Goal: Book appointment/travel/reservation

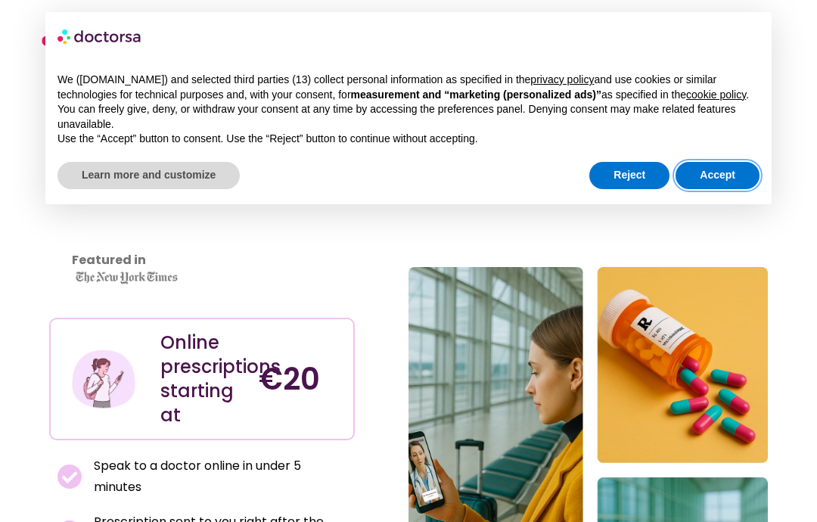
click at [722, 187] on button "Accept" at bounding box center [718, 175] width 84 height 27
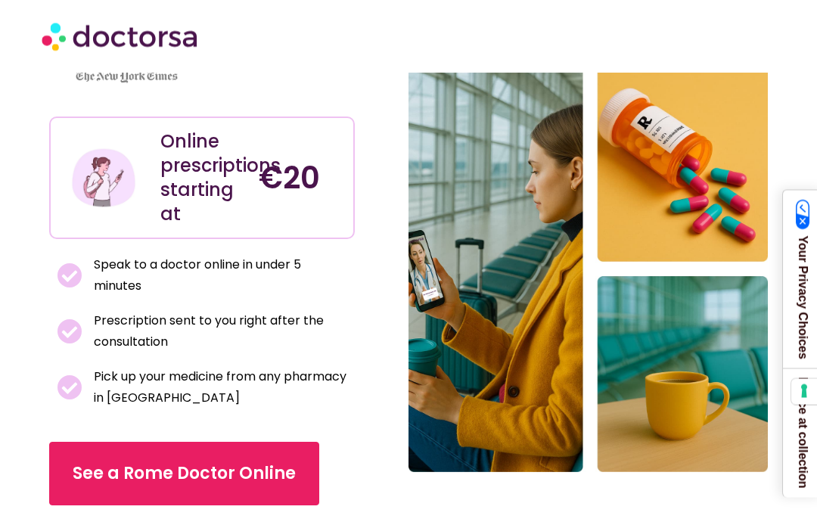
scroll to position [210, 0]
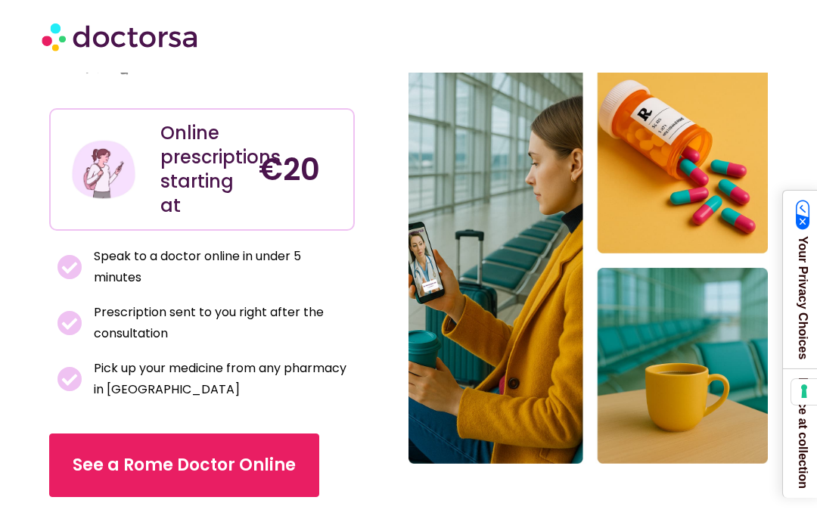
click at [260, 456] on span "See a Rome Doctor Online" at bounding box center [184, 465] width 223 height 24
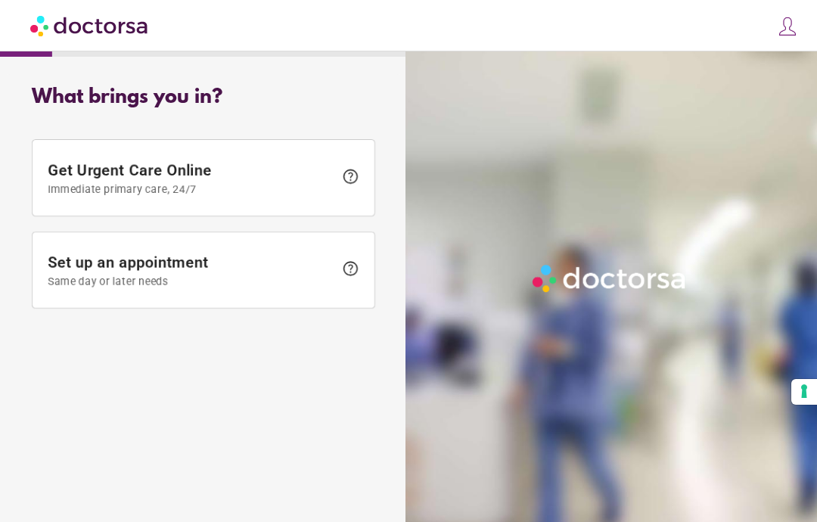
scroll to position [61, 0]
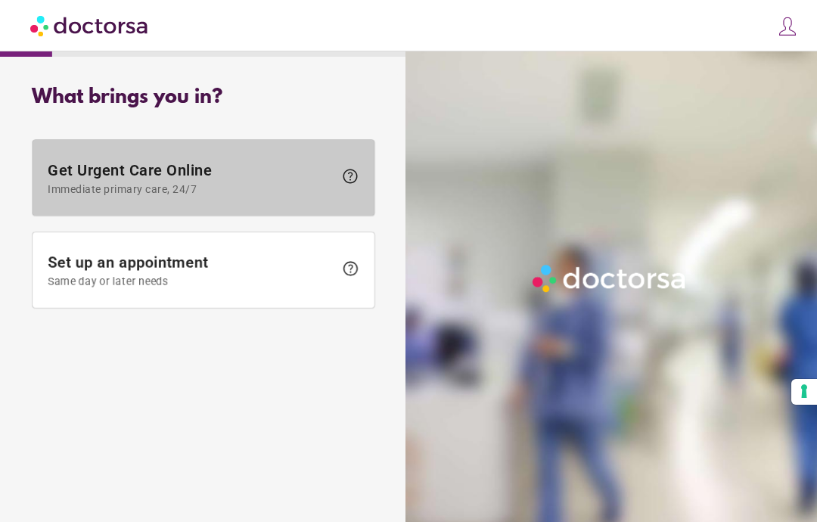
click at [251, 161] on span "Get Urgent Care Online Immediate primary care, 24/7" at bounding box center [191, 178] width 286 height 34
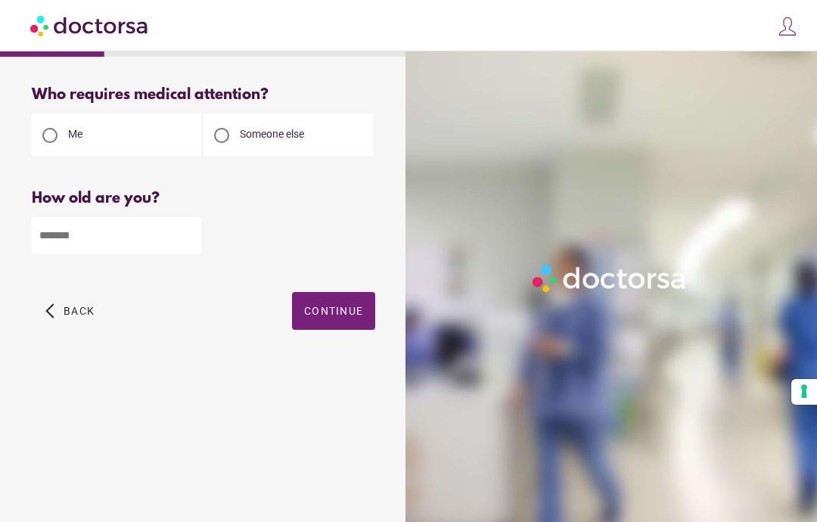
click at [131, 217] on input "number" at bounding box center [116, 235] width 169 height 37
type input "**"
click at [340, 305] on span "Continue" at bounding box center [333, 311] width 59 height 12
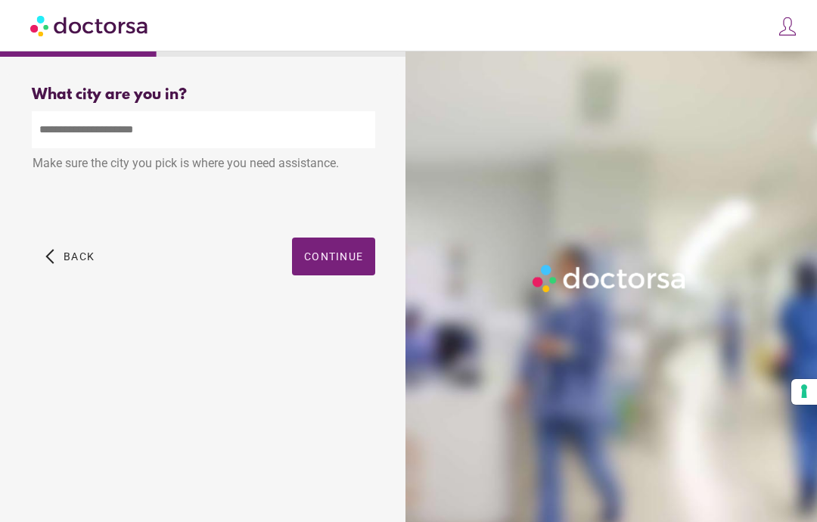
click at [169, 111] on input "text" at bounding box center [204, 129] width 344 height 37
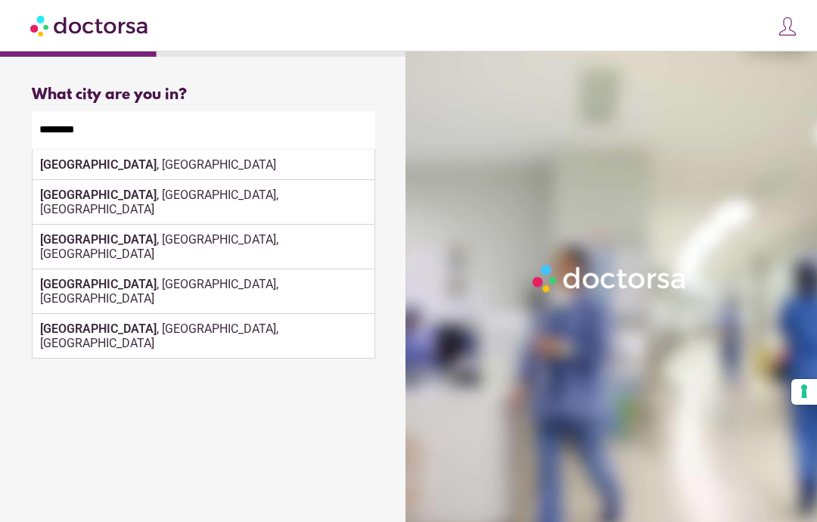
click at [106, 150] on div "Florence , Italy" at bounding box center [204, 165] width 342 height 30
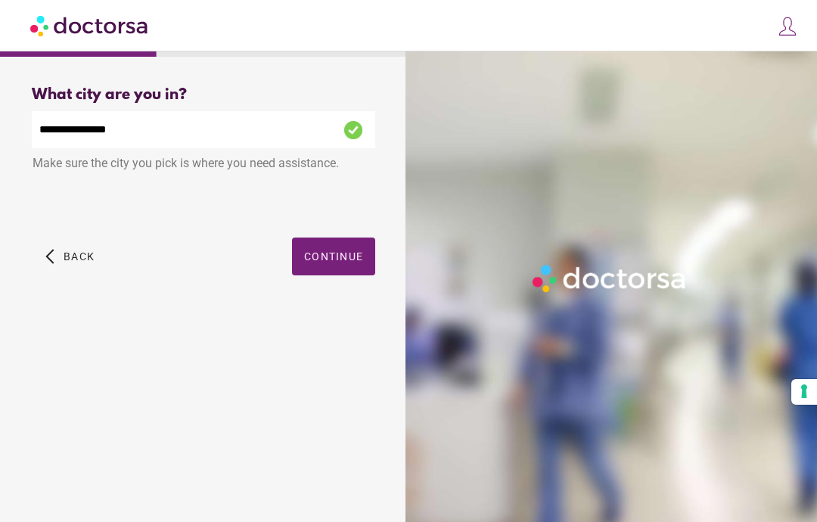
click at [184, 111] on input "**********" at bounding box center [204, 129] width 344 height 37
type input "*"
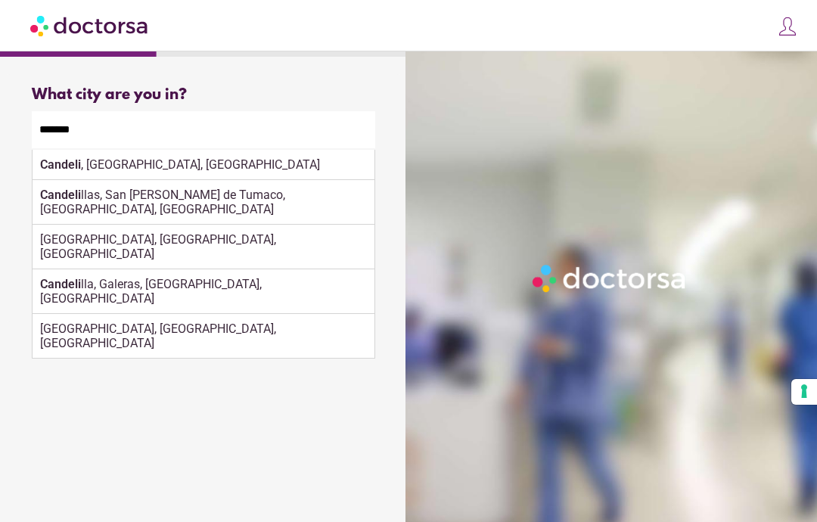
click at [136, 150] on div "[PERSON_NAME][GEOGRAPHIC_DATA], [GEOGRAPHIC_DATA]" at bounding box center [204, 165] width 342 height 30
type input "**********"
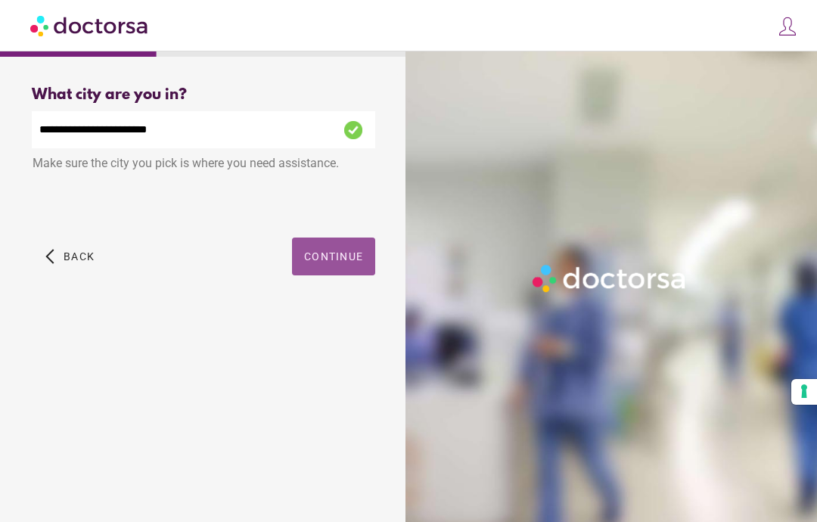
click at [340, 250] on span "Continue" at bounding box center [333, 256] width 59 height 12
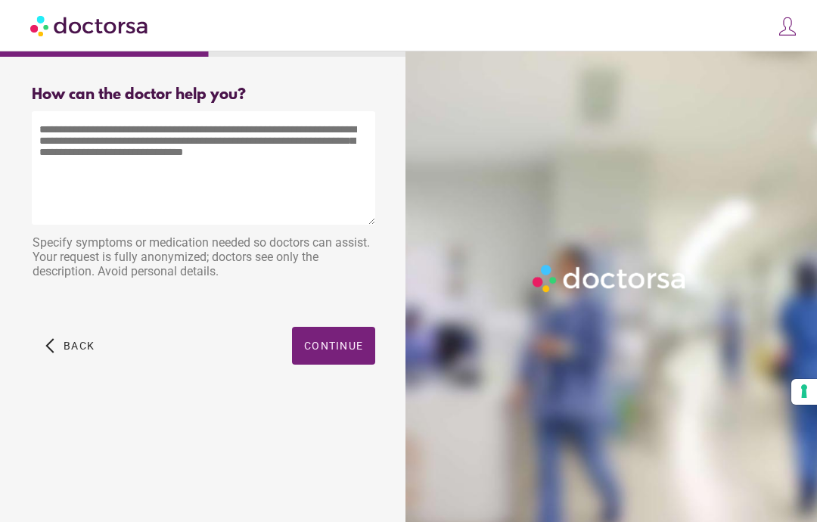
click at [191, 191] on textarea at bounding box center [204, 167] width 344 height 113
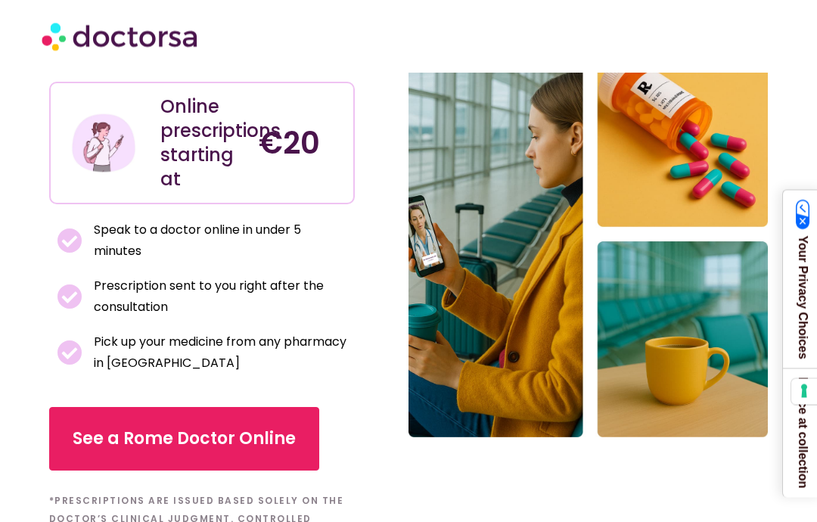
scroll to position [236, 0]
click at [263, 443] on span "See a Rome Doctor Online" at bounding box center [184, 439] width 223 height 24
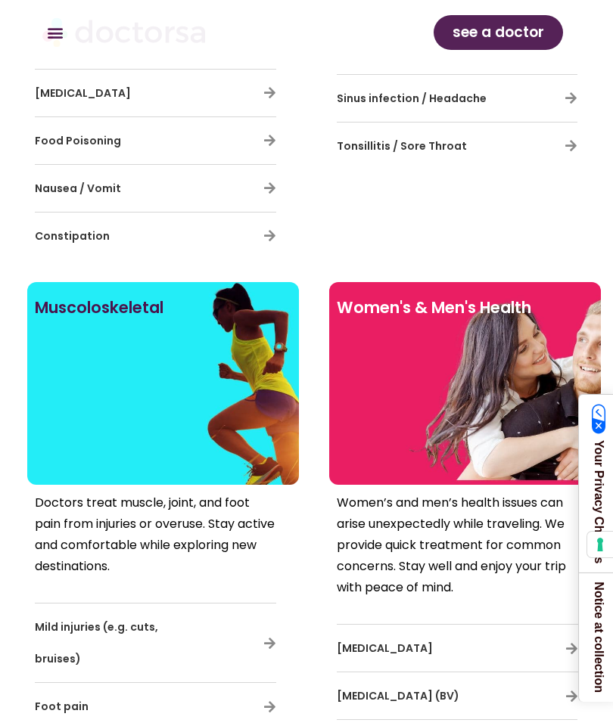
scroll to position [15855, 0]
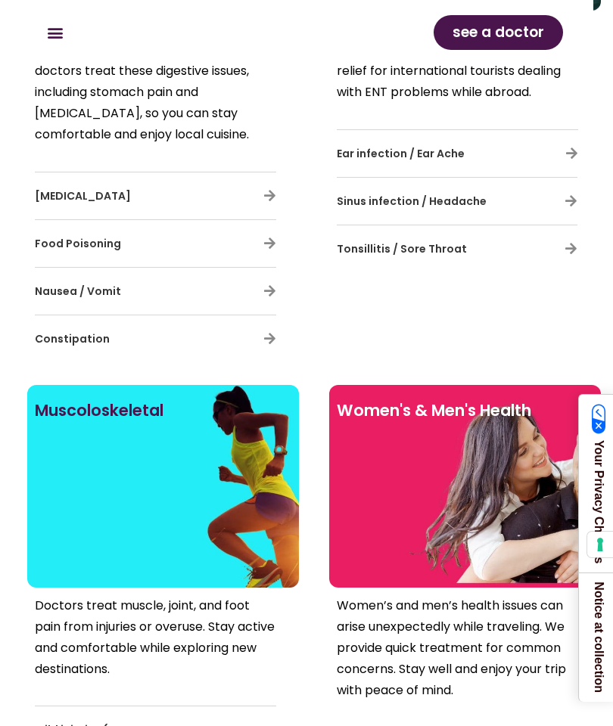
scroll to position [15245, 0]
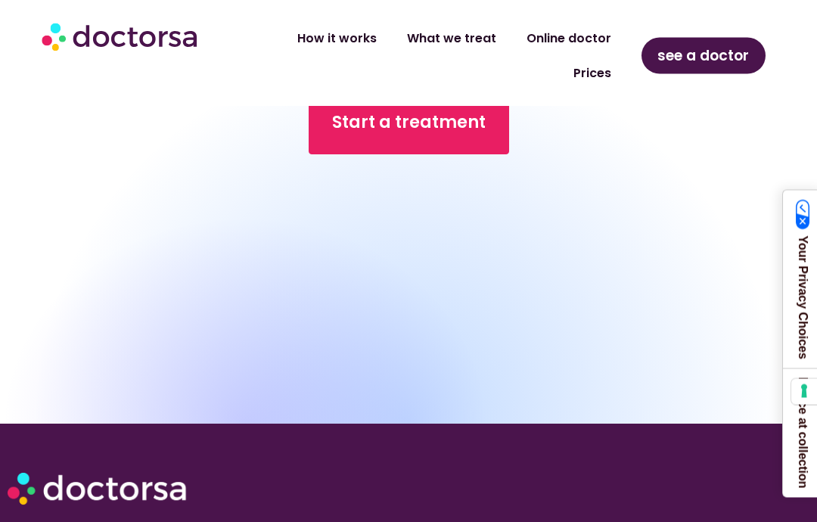
scroll to position [14257, 0]
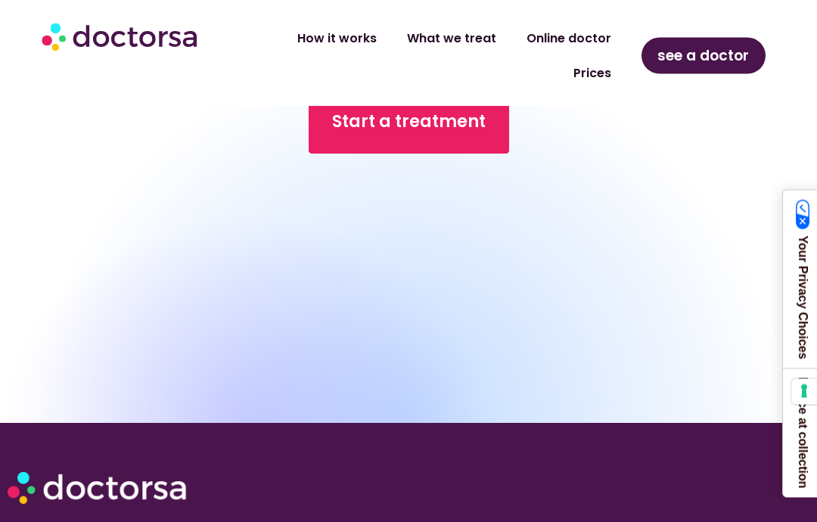
click at [731, 50] on span "see a doctor" at bounding box center [704, 56] width 92 height 24
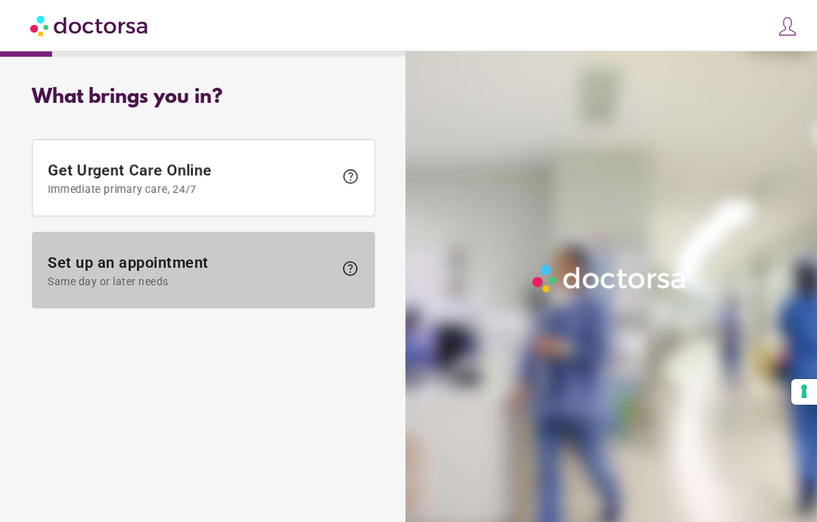
click at [240, 270] on span "Set up an appointment Same day or later needs" at bounding box center [191, 270] width 286 height 34
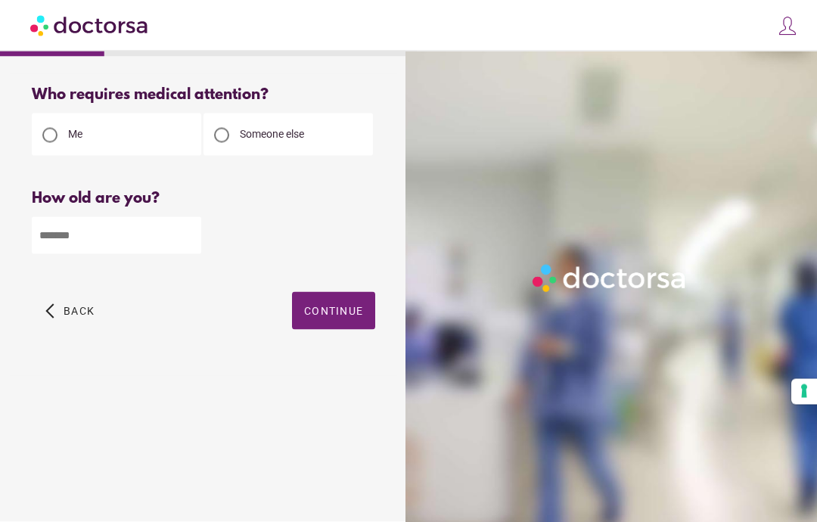
scroll to position [61, 0]
click at [135, 217] on input "number" at bounding box center [116, 235] width 169 height 37
type input "**"
click at [347, 305] on span "Continue" at bounding box center [333, 311] width 59 height 12
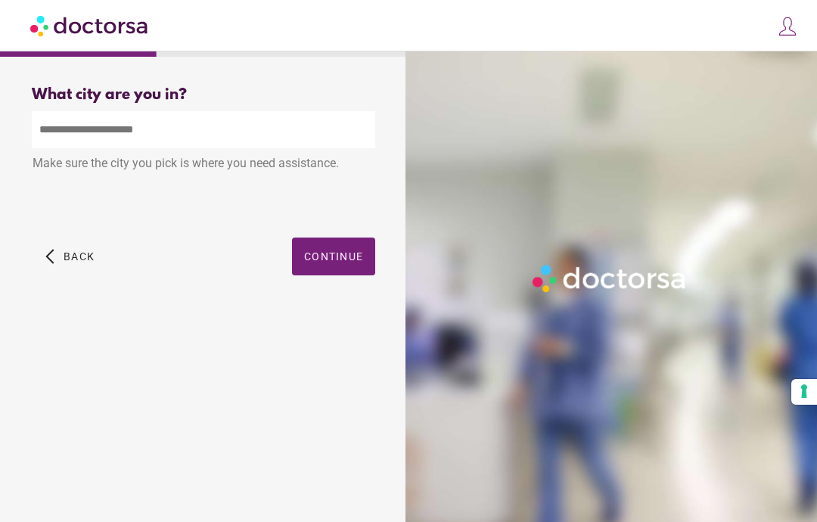
click at [178, 111] on input "text" at bounding box center [204, 129] width 344 height 37
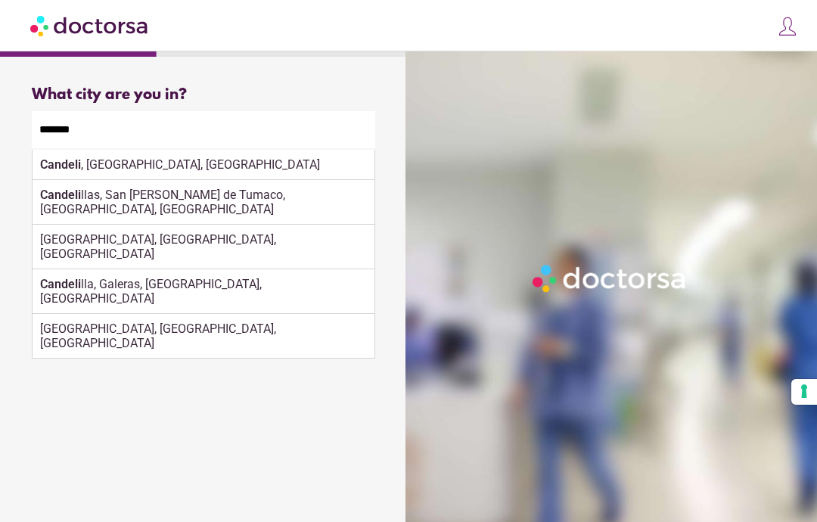
click at [119, 150] on div "Candeli , Florence, Italy" at bounding box center [204, 165] width 342 height 30
type input "**********"
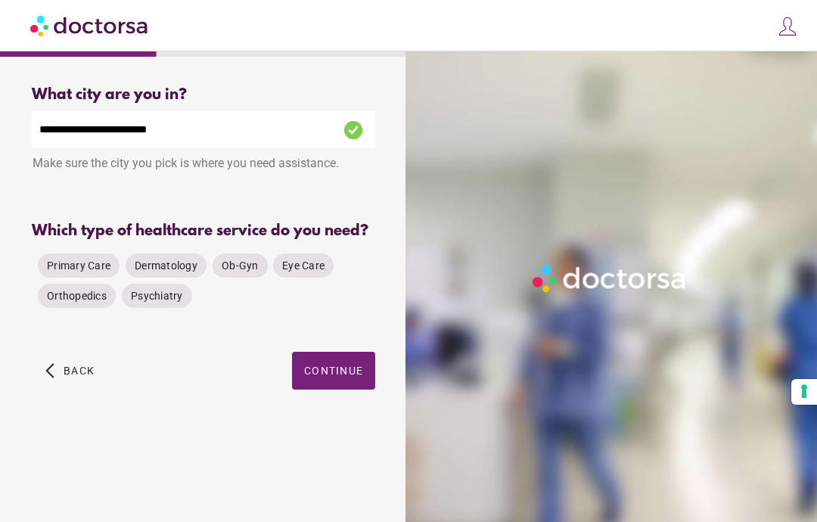
click at [75, 260] on span "Primary Care" at bounding box center [79, 266] width 64 height 12
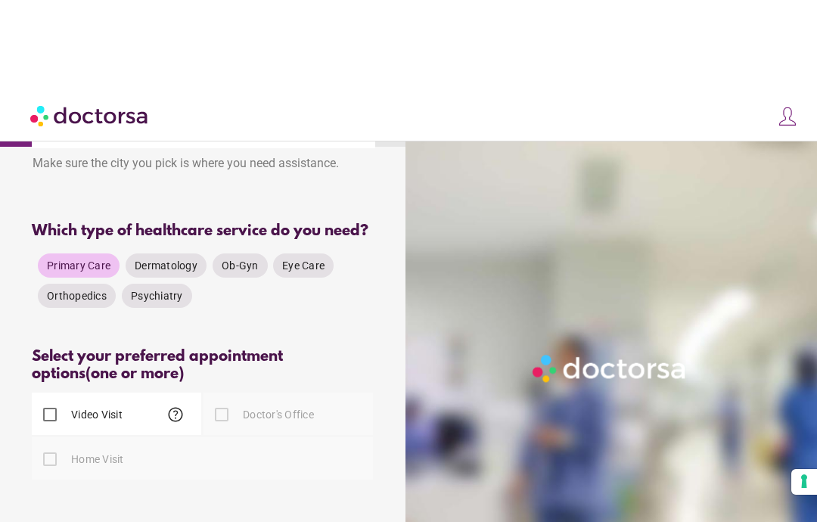
scroll to position [0, 0]
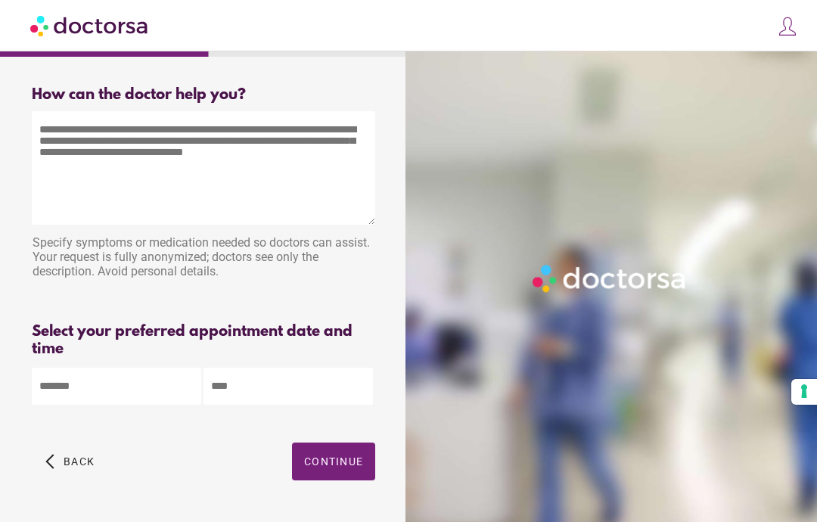
scroll to position [61, 0]
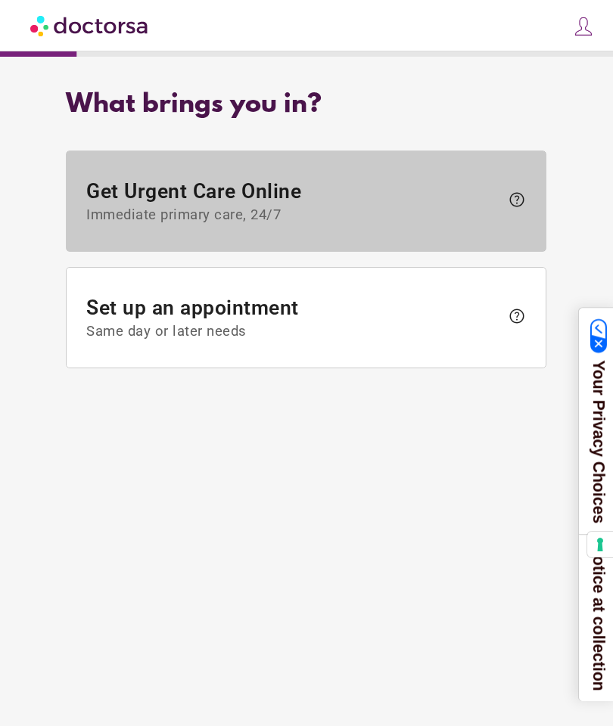
click at [344, 207] on span "Get Urgent Care Online Immediate primary care, 24/7" at bounding box center [294, 201] width 414 height 44
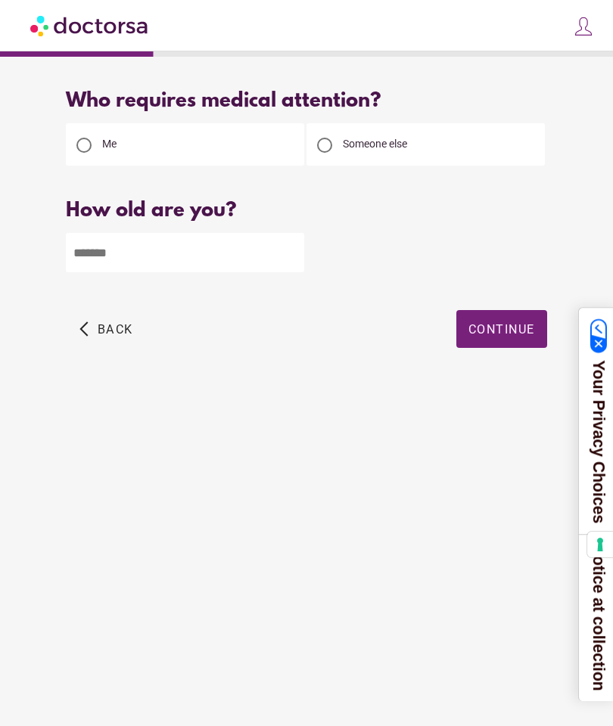
click at [201, 253] on input "number" at bounding box center [185, 252] width 238 height 39
type input "*"
click at [505, 327] on span "Continue" at bounding box center [501, 329] width 67 height 14
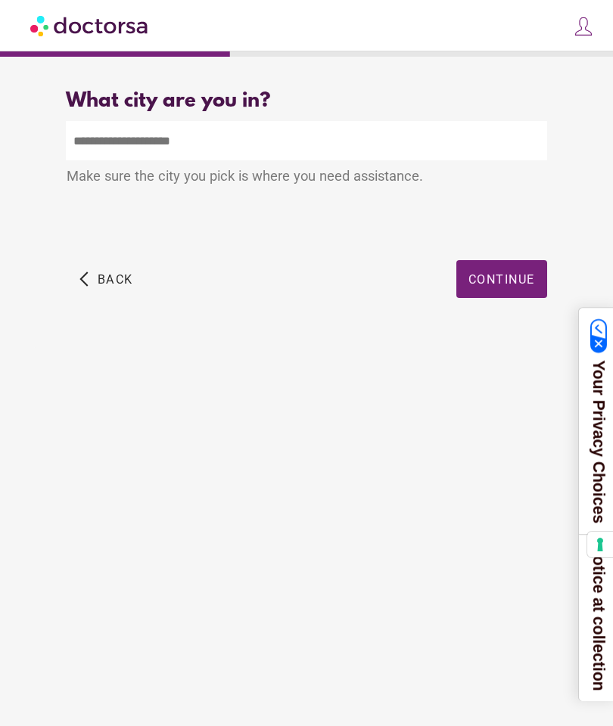
click at [241, 139] on input "text" at bounding box center [306, 140] width 480 height 39
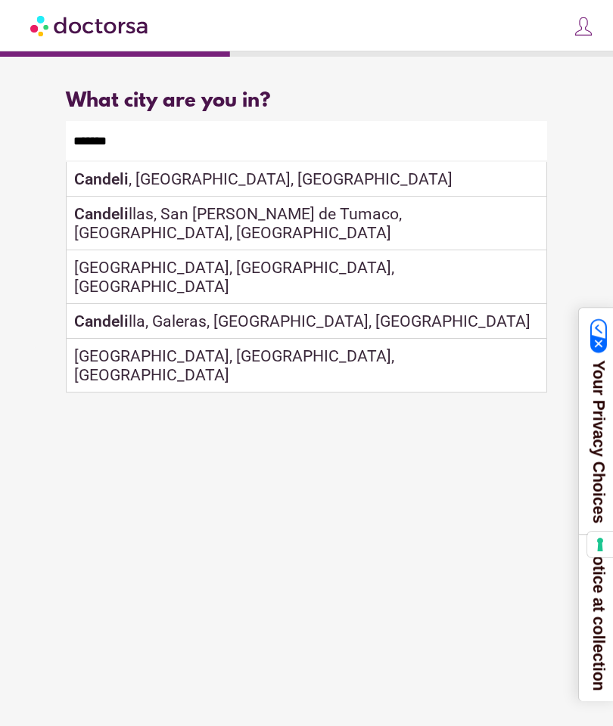
click at [201, 185] on div "Candeli , Florence, Italy" at bounding box center [306, 179] width 479 height 35
type input "**********"
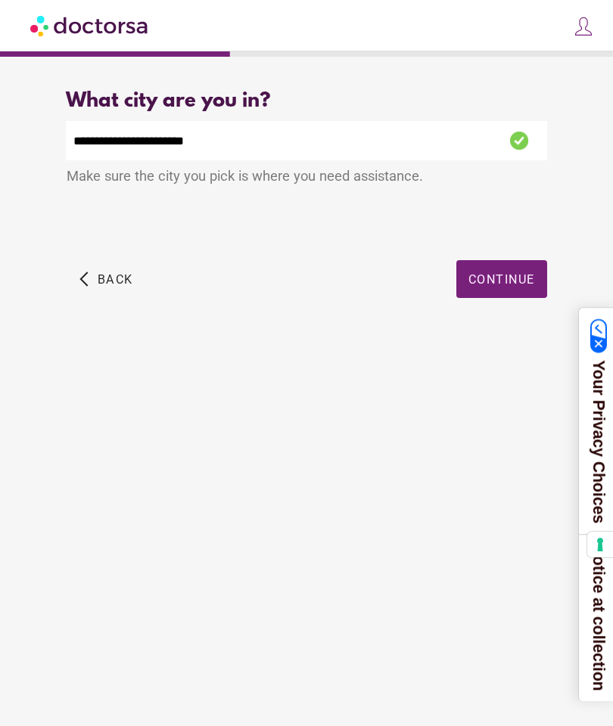
click at [512, 281] on span "Continue" at bounding box center [501, 279] width 67 height 14
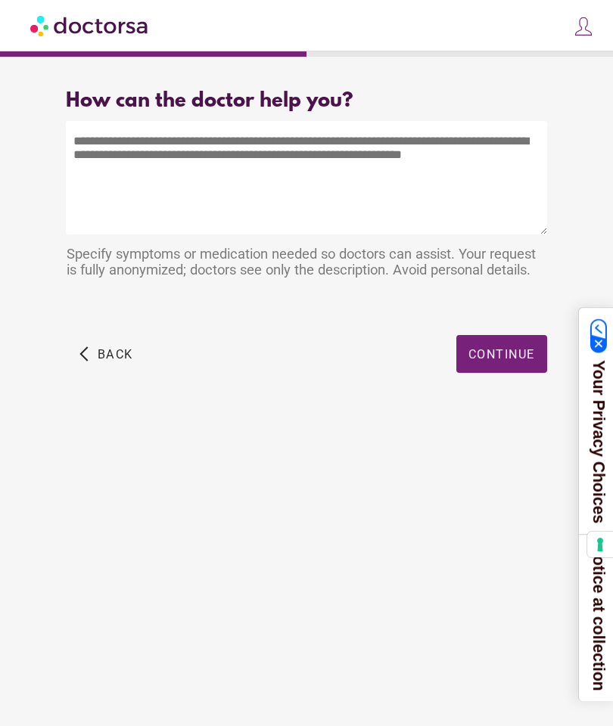
click at [182, 154] on textarea at bounding box center [306, 177] width 480 height 113
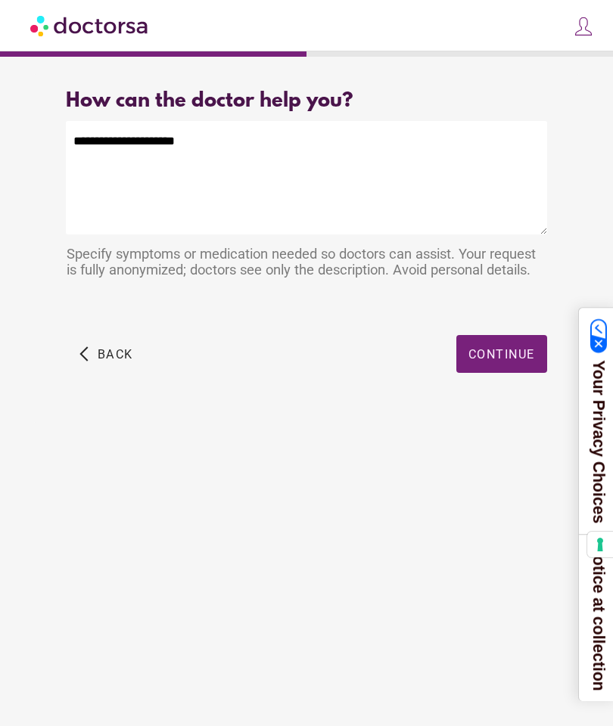
type textarea "**********"
click at [513, 359] on span "Continue" at bounding box center [501, 354] width 67 height 14
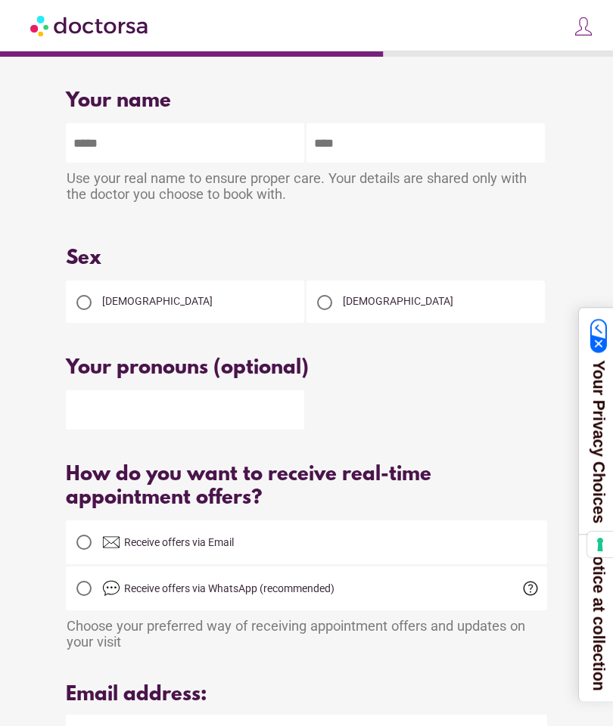
click at [149, 149] on input "text" at bounding box center [185, 142] width 238 height 39
type input "**********"
click at [90, 301] on div at bounding box center [83, 302] width 15 height 15
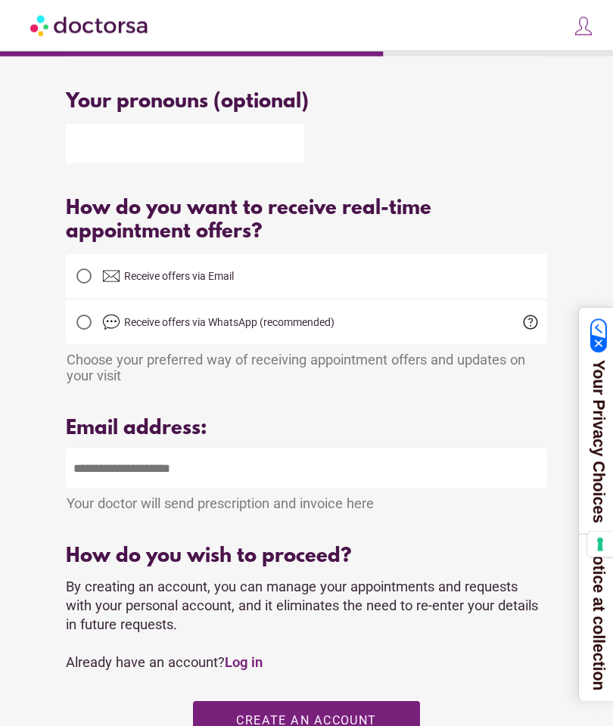
scroll to position [267, 0]
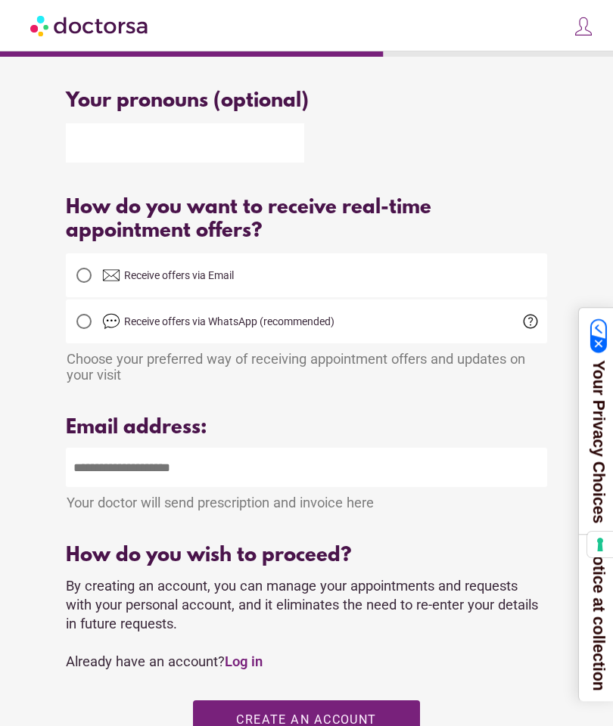
click at [266, 471] on input "email" at bounding box center [306, 467] width 480 height 39
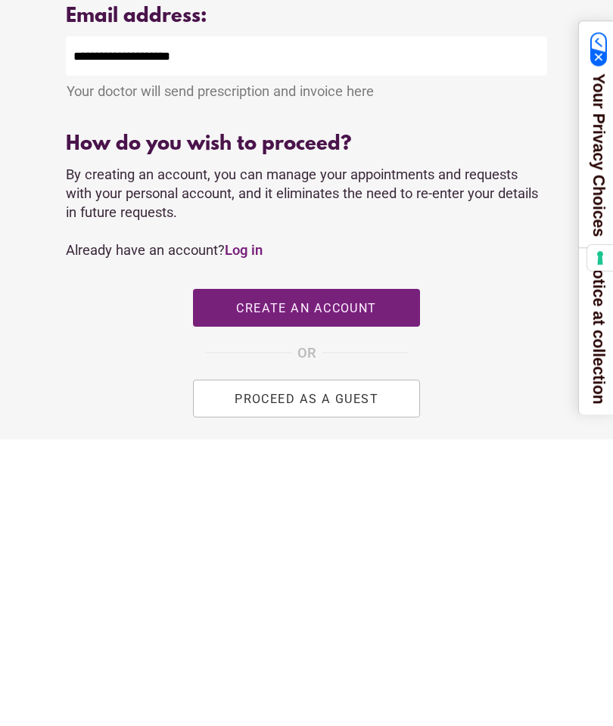
scroll to position [428, 0]
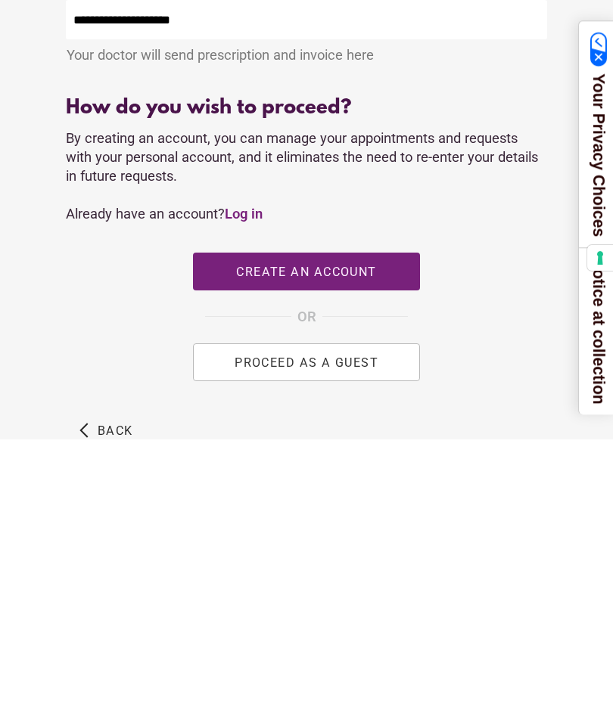
type input "**********"
click at [352, 642] on span "PROCEED AS A GUEST" at bounding box center [307, 649] width 144 height 14
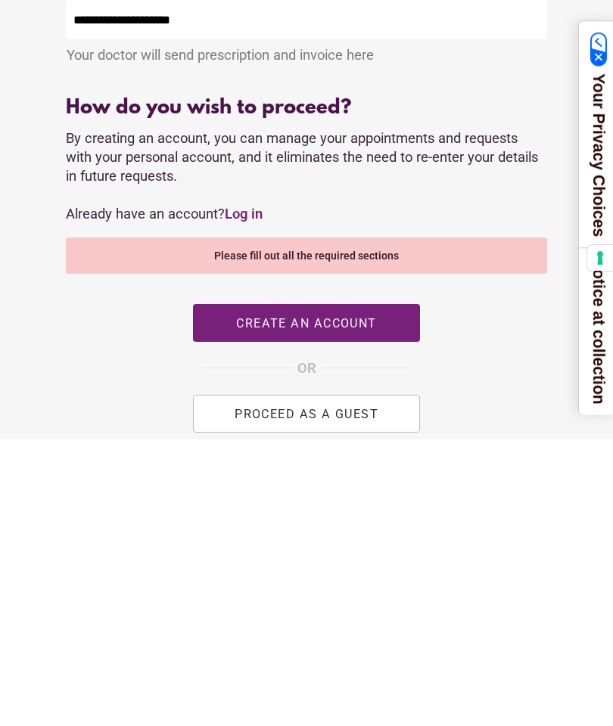
scroll to position [543, 0]
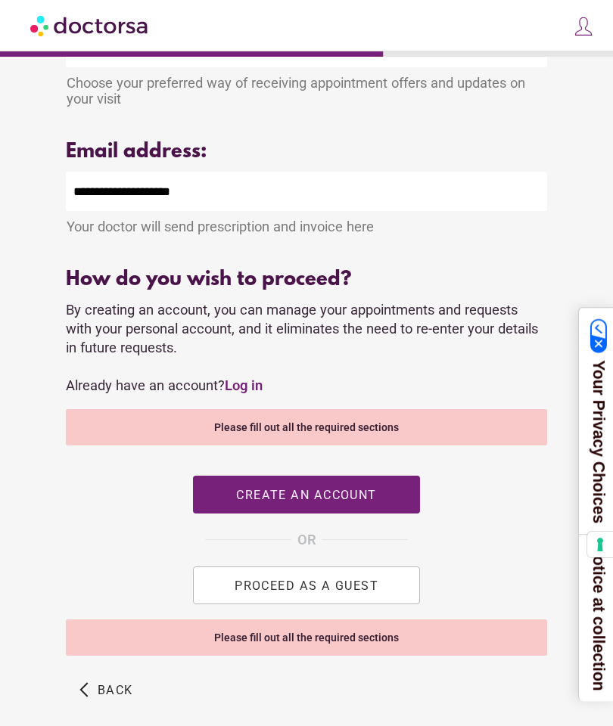
click at [309, 592] on span "PROCEED AS A GUEST" at bounding box center [307, 585] width 144 height 14
click at [337, 502] on span "Create an account" at bounding box center [306, 495] width 140 height 14
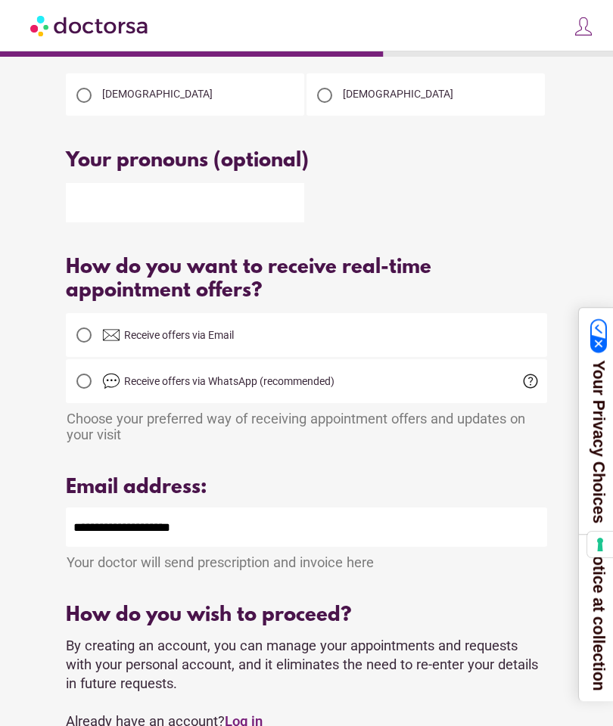
scroll to position [207, 0]
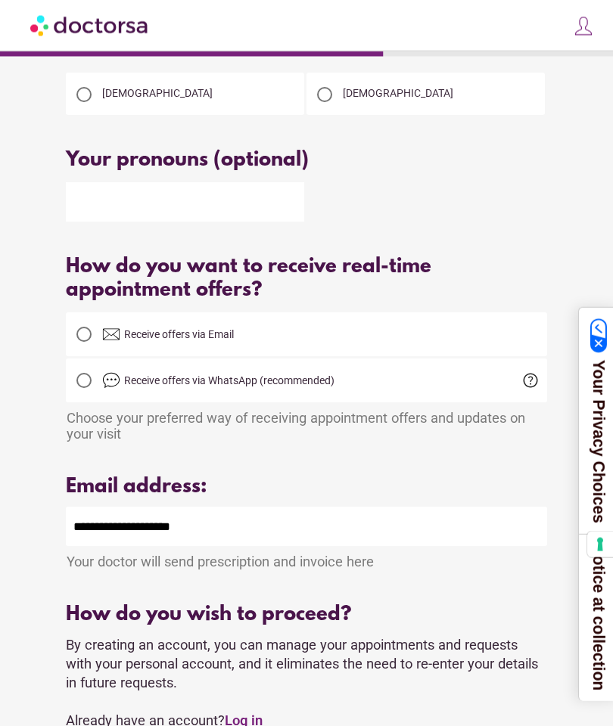
click at [94, 339] on div at bounding box center [84, 335] width 30 height 30
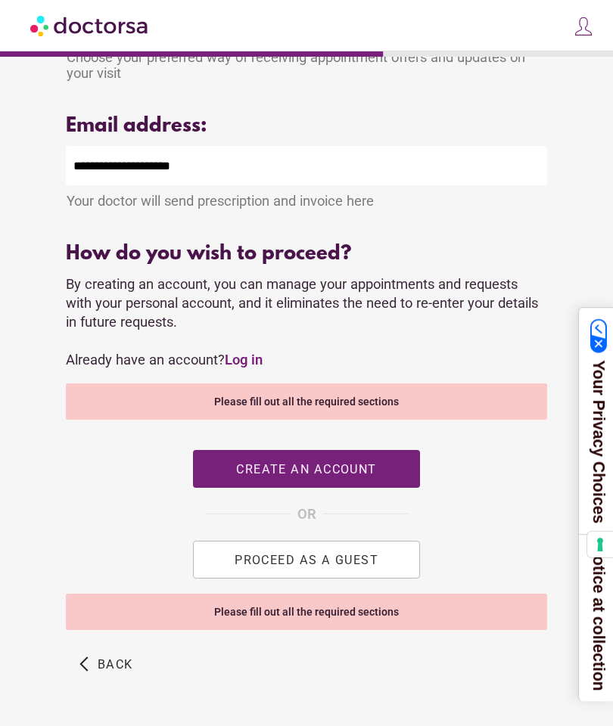
scroll to position [571, 0]
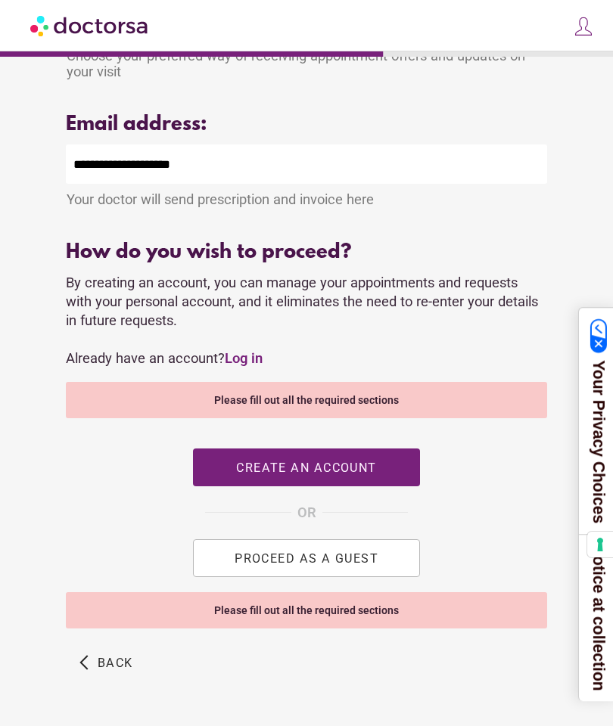
click at [297, 565] on span "PROCEED AS A GUEST" at bounding box center [307, 558] width 144 height 14
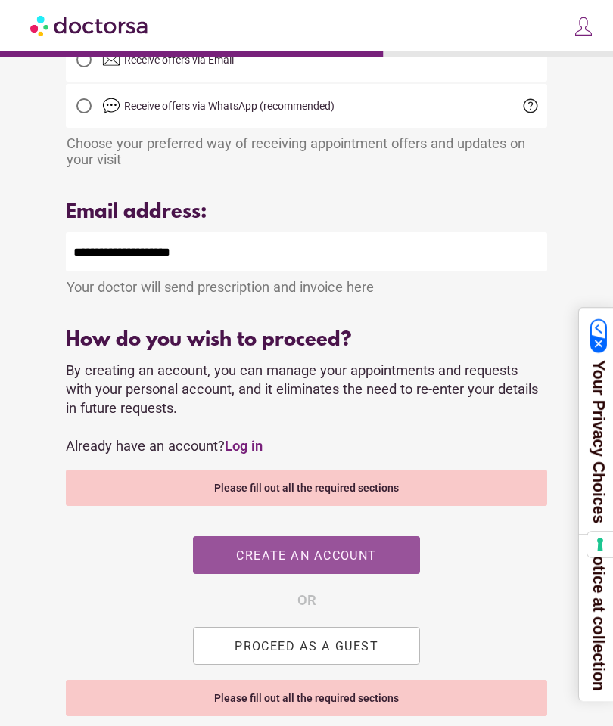
click at [312, 563] on span "Create an account" at bounding box center [306, 556] width 140 height 14
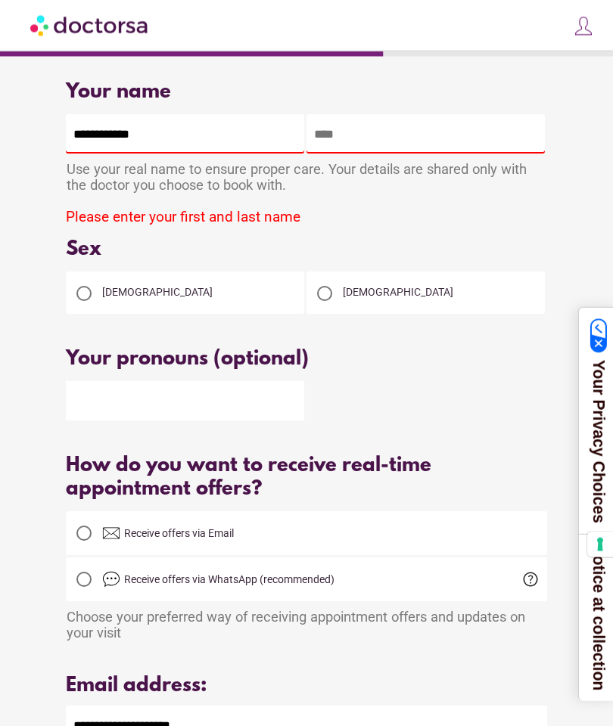
scroll to position [0, 0]
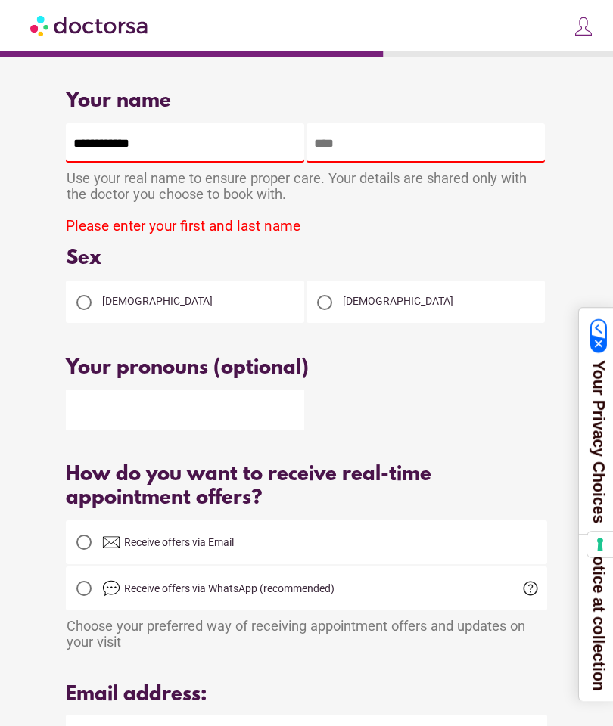
click at [178, 142] on input "**********" at bounding box center [185, 142] width 238 height 39
type input "****"
click at [368, 147] on input "text" at bounding box center [425, 142] width 238 height 39
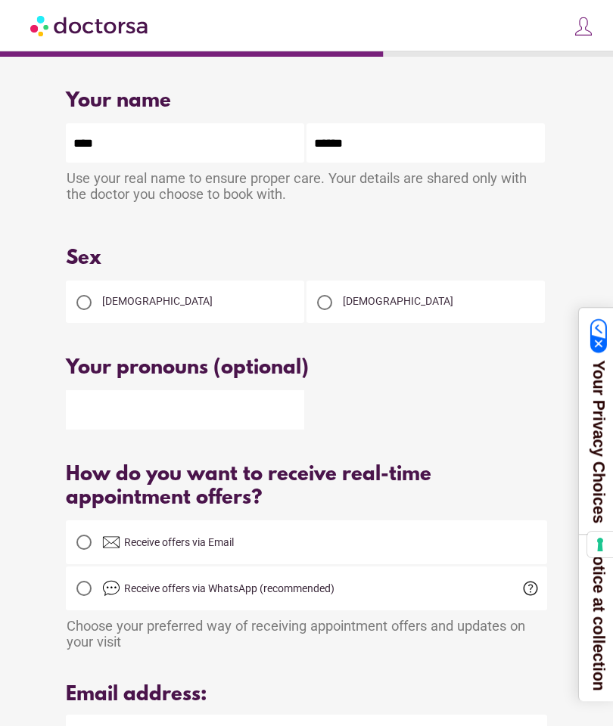
type input "*******"
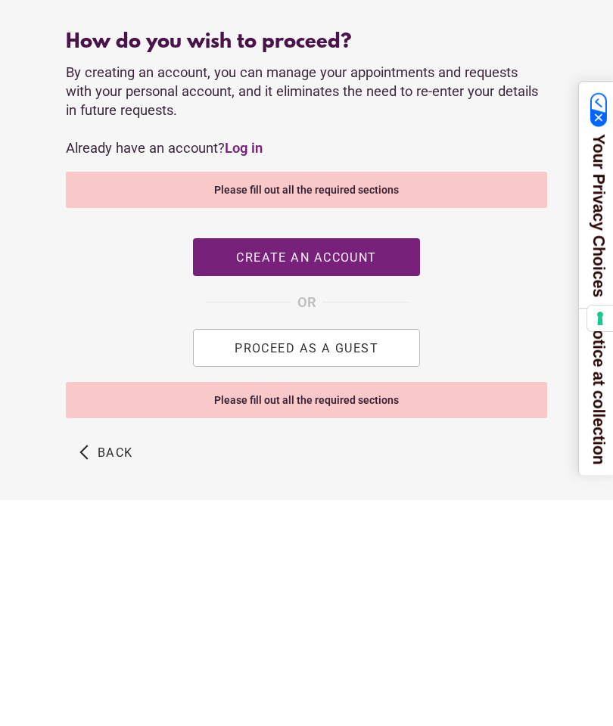
scroll to position [556, 0]
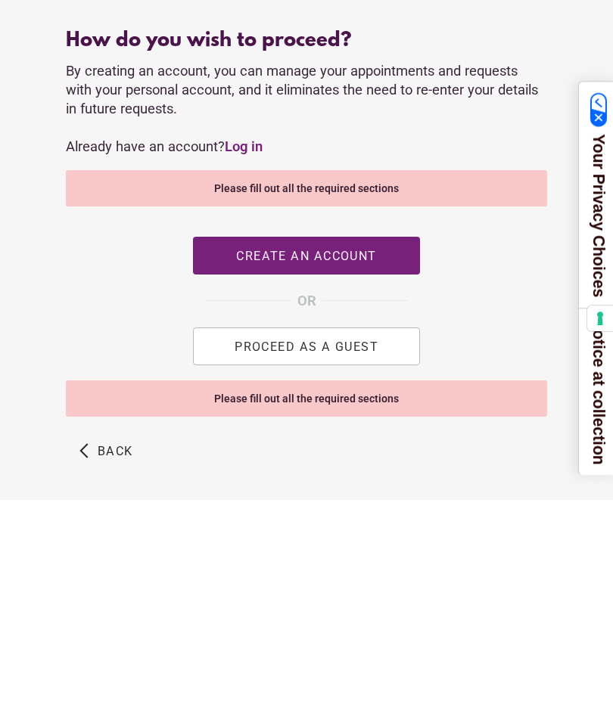
click at [314, 565] on span "PROCEED AS A GUEST" at bounding box center [307, 572] width 144 height 14
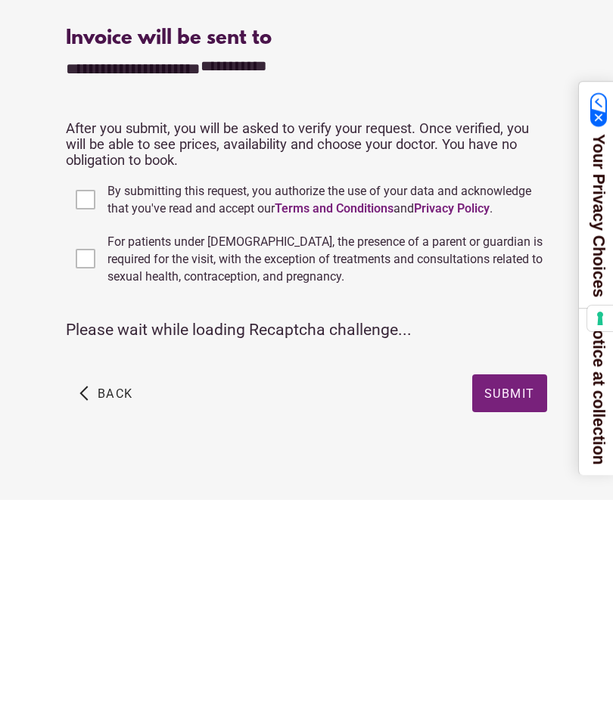
scroll to position [0, 0]
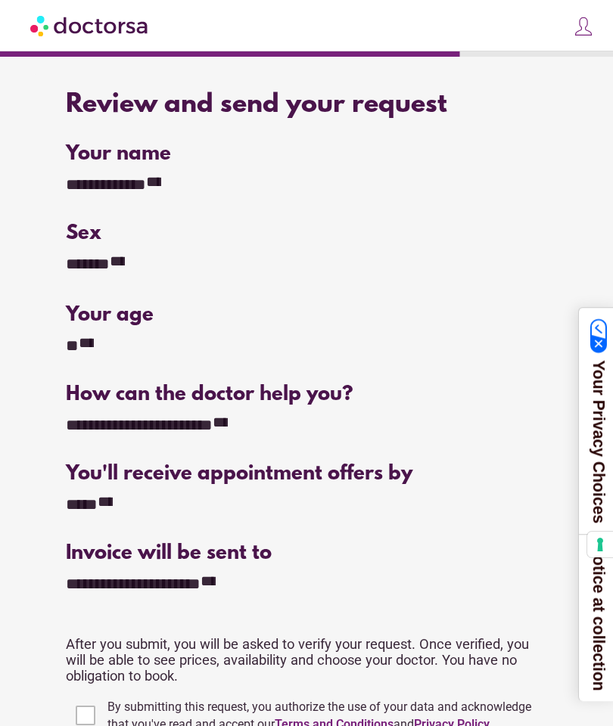
click at [88, 340] on icon "**********" at bounding box center [86, 342] width 15 height 15
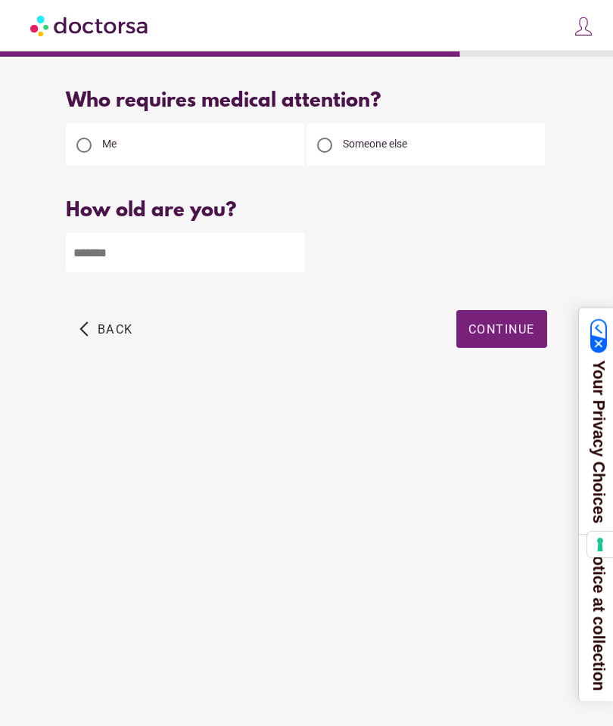
click at [135, 233] on input "*" at bounding box center [185, 252] width 238 height 39
type input "**"
click at [511, 322] on span "Continue" at bounding box center [501, 329] width 67 height 14
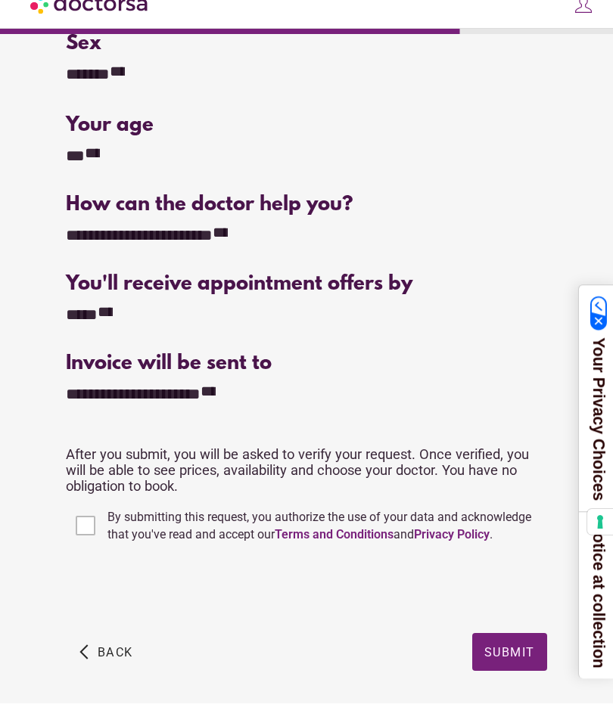
scroll to position [167, 0]
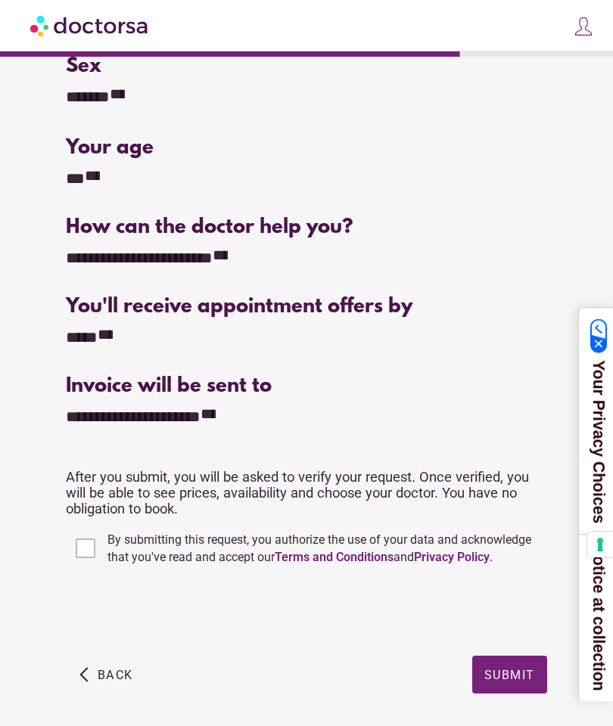
click at [523, 679] on span "Submit" at bounding box center [509, 674] width 51 height 14
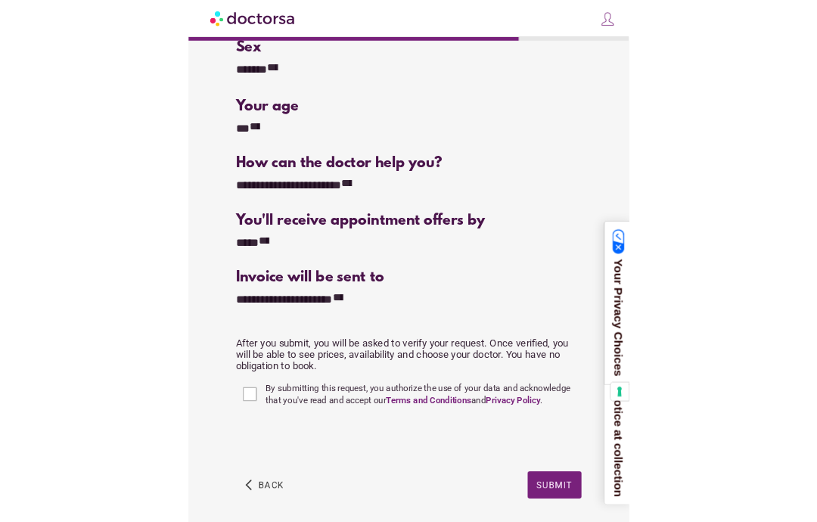
scroll to position [330, 0]
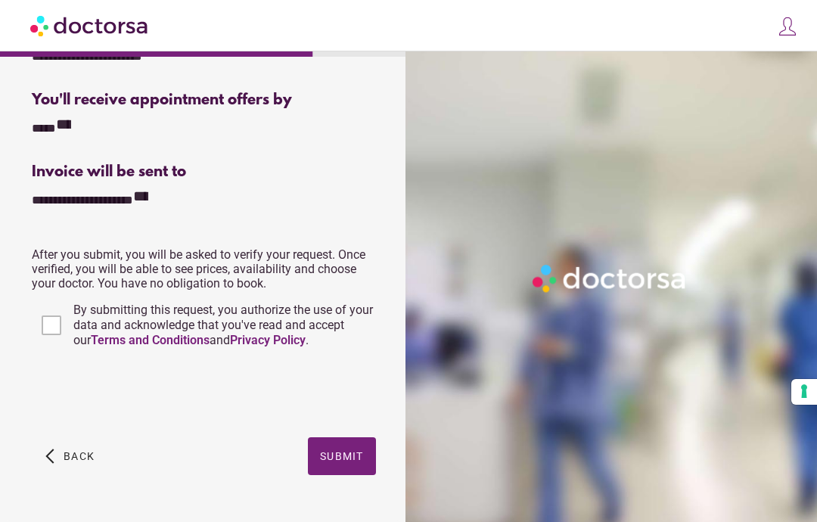
click at [344, 462] on span "Submit" at bounding box center [342, 456] width 44 height 12
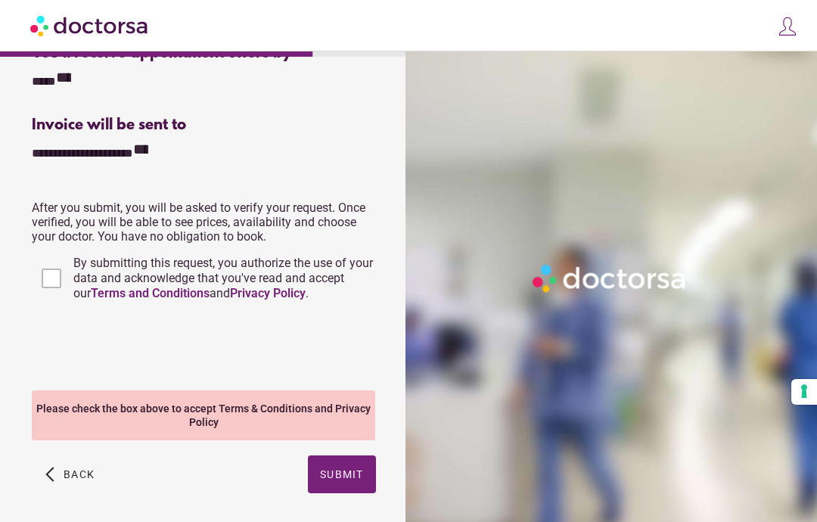
click at [353, 489] on span "button" at bounding box center [342, 474] width 68 height 38
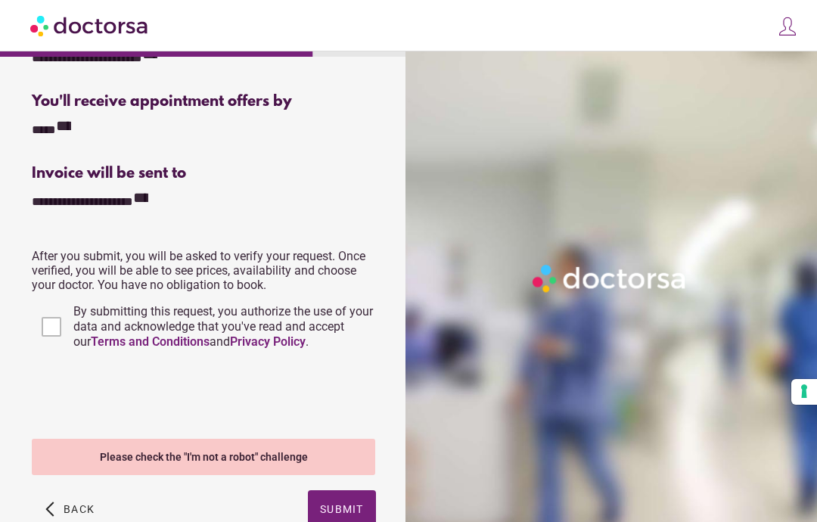
scroll to position [363, 0]
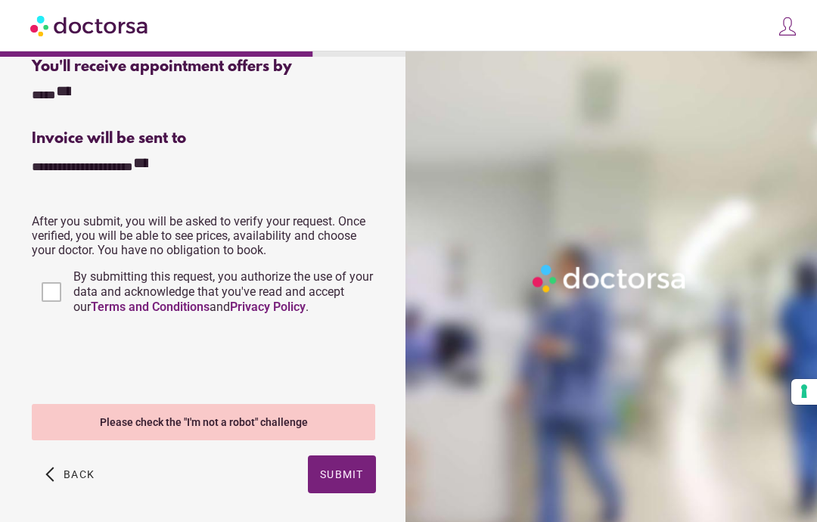
click at [70, 480] on span "Back" at bounding box center [79, 474] width 31 height 12
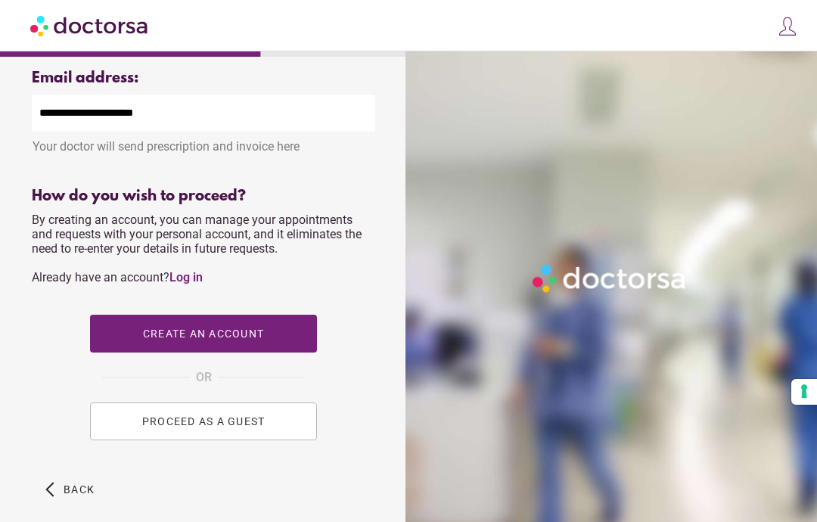
scroll to position [591, 0]
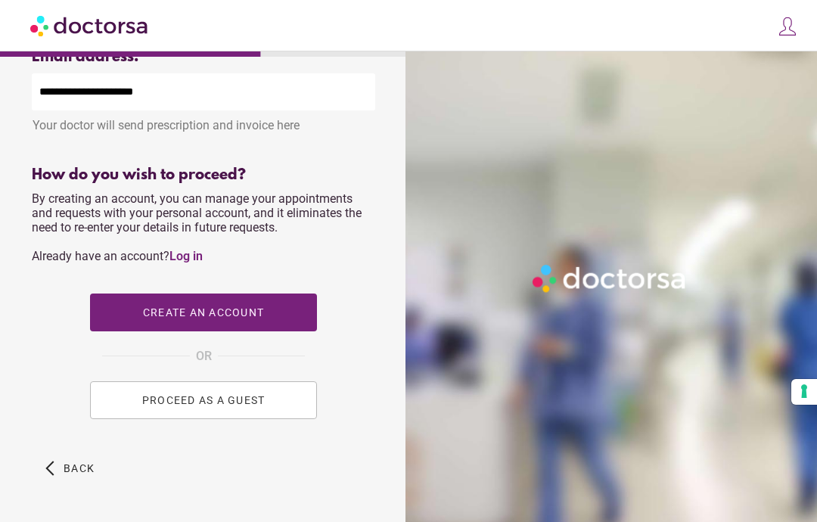
click at [220, 319] on span "Create an account" at bounding box center [203, 312] width 121 height 12
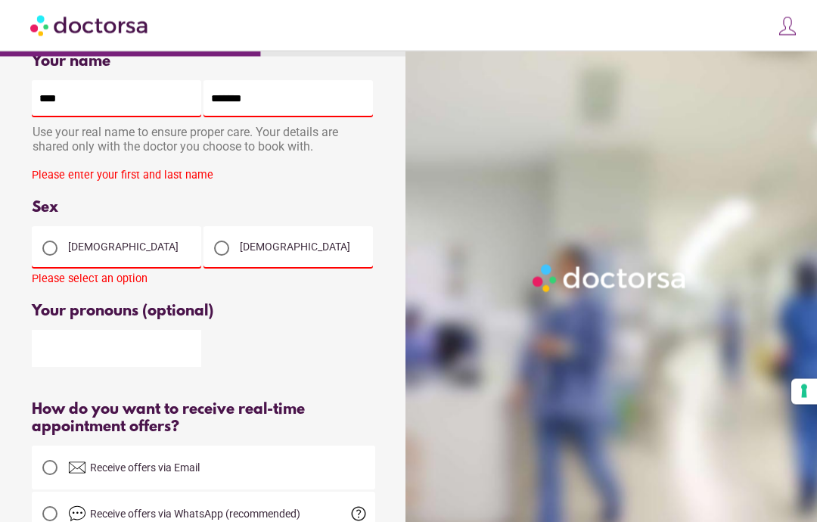
scroll to position [0, 0]
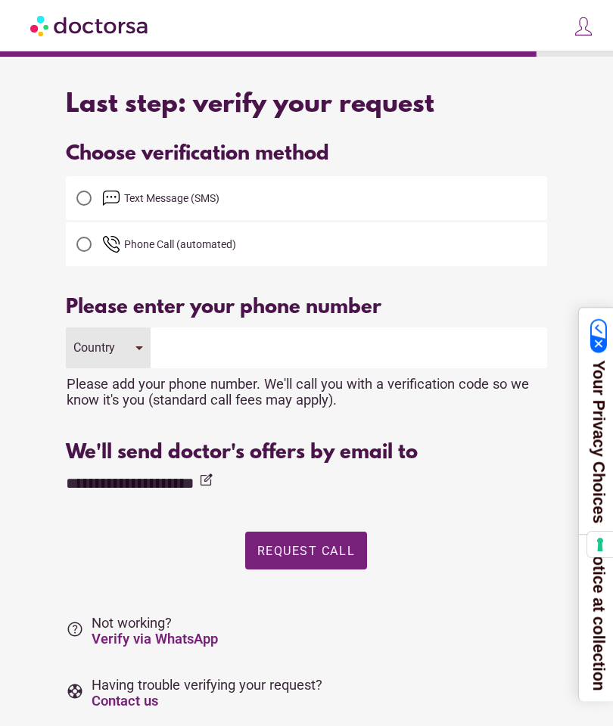
click at [86, 197] on div at bounding box center [83, 198] width 15 height 15
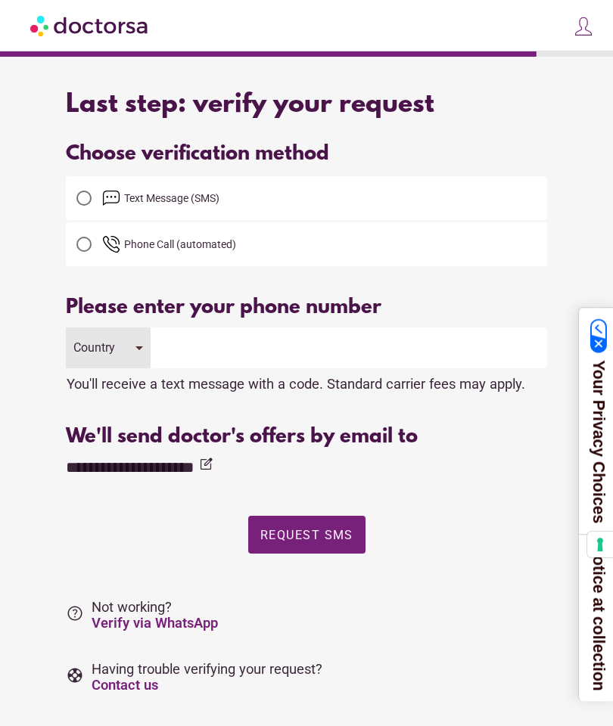
click at [133, 349] on div "Country" at bounding box center [108, 348] width 84 height 41
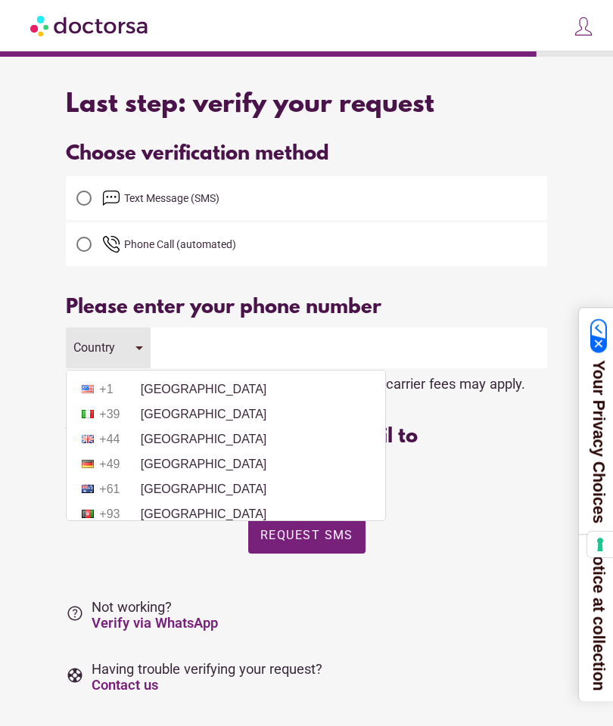
click at [191, 395] on li "+1 [GEOGRAPHIC_DATA]" at bounding box center [225, 389] width 303 height 23
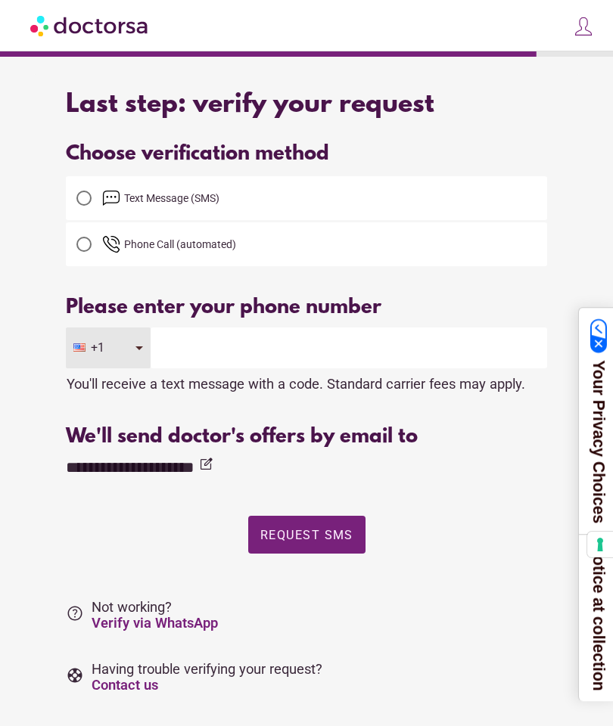
click at [219, 353] on input "tel" at bounding box center [349, 348] width 396 height 41
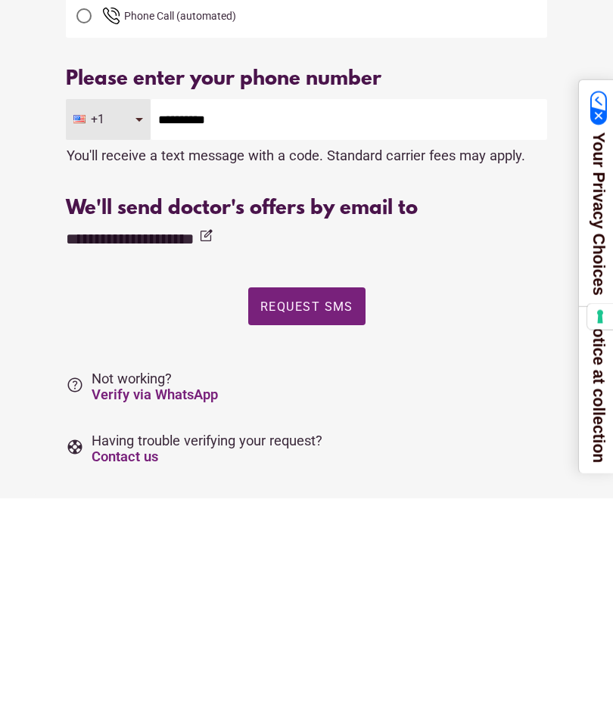
type input "**********"
click at [321, 528] on span "Request SMS" at bounding box center [306, 535] width 93 height 14
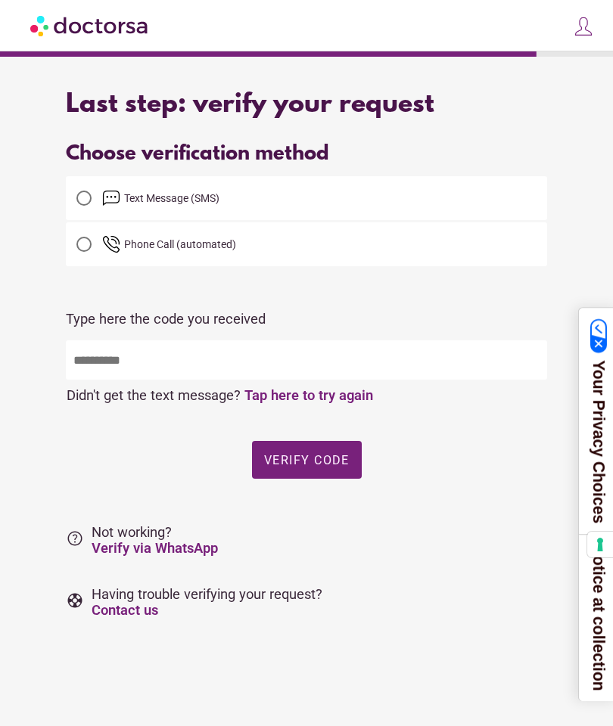
click at [142, 360] on input "text" at bounding box center [306, 359] width 480 height 39
type input "*****"
click at [331, 452] on span "Verify code" at bounding box center [307, 459] width 86 height 14
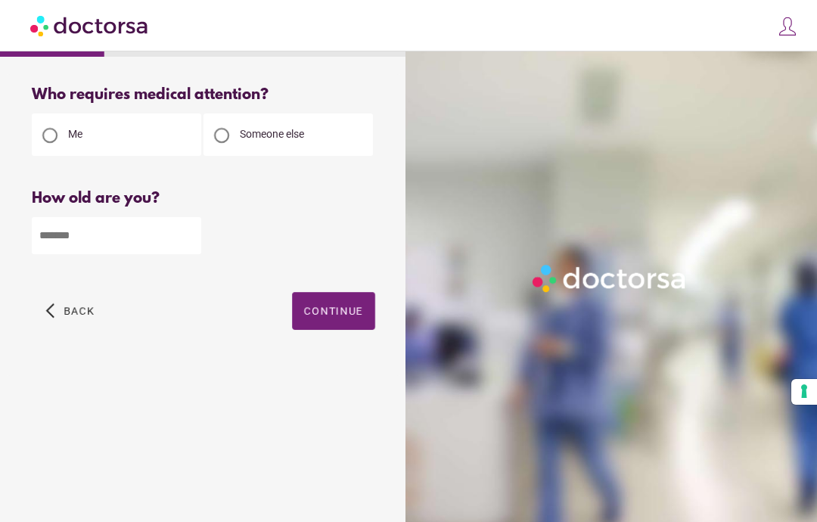
click at [140, 238] on input "number" at bounding box center [116, 235] width 169 height 37
click at [129, 232] on input "number" at bounding box center [116, 235] width 169 height 37
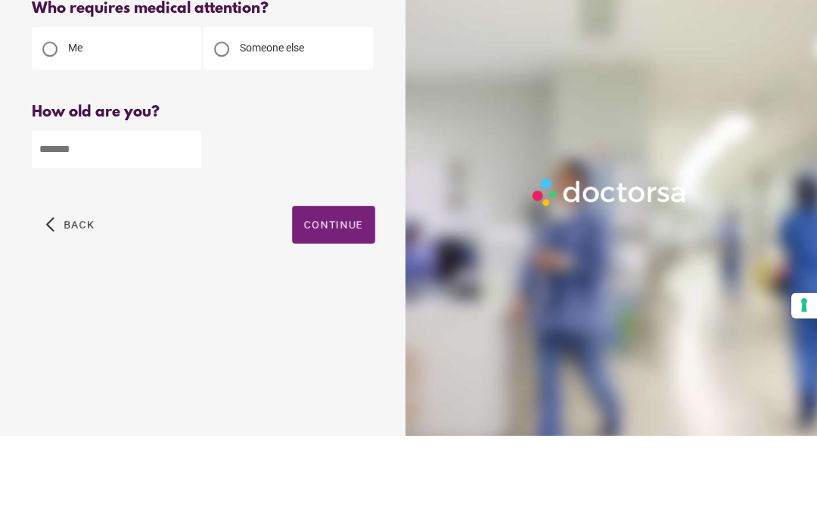
scroll to position [61, 0]
click at [97, 217] on input "number" at bounding box center [116, 235] width 169 height 37
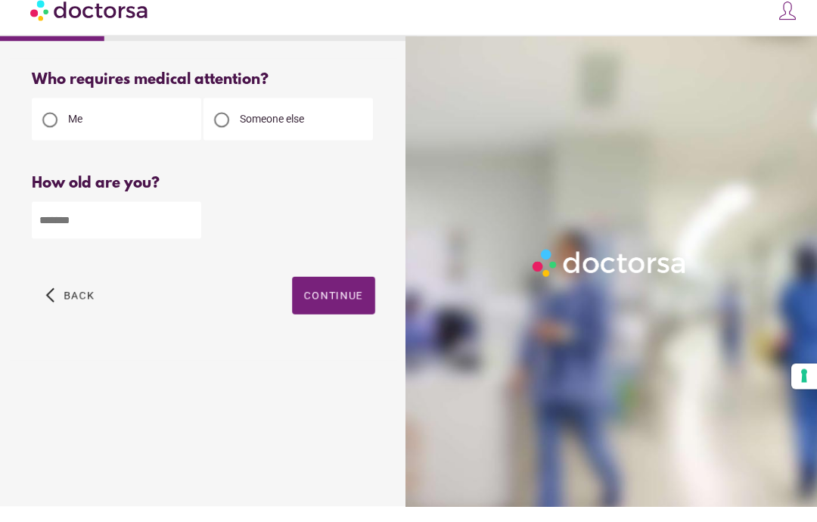
scroll to position [0, 0]
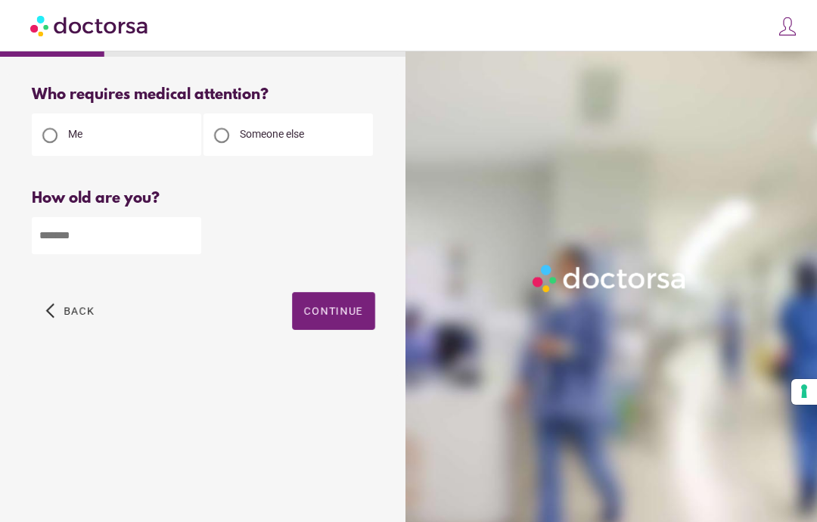
click at [229, 131] on div at bounding box center [221, 135] width 15 height 15
click at [53, 136] on div at bounding box center [49, 135] width 15 height 15
click at [103, 236] on input "number" at bounding box center [116, 235] width 169 height 37
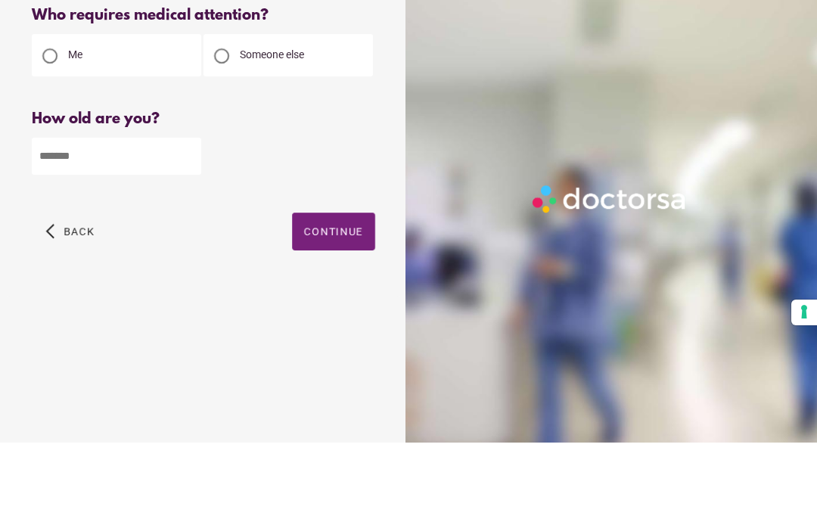
type input "**"
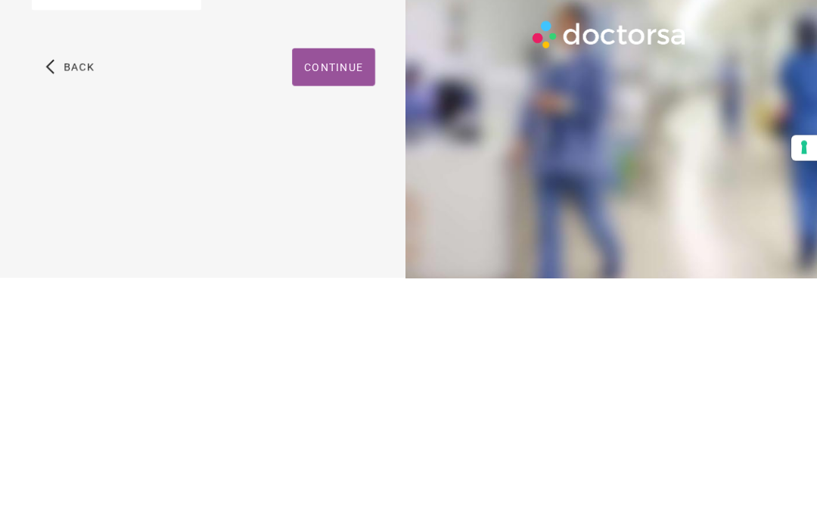
click at [346, 305] on span "Continue" at bounding box center [333, 311] width 59 height 12
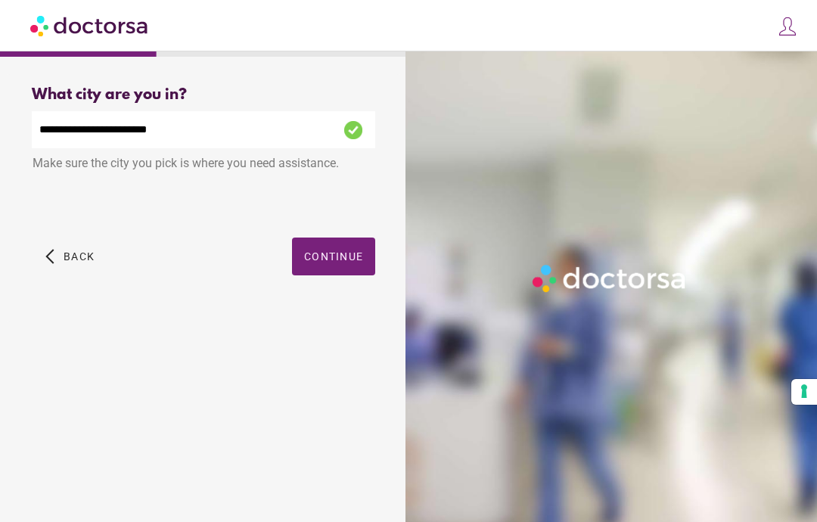
click at [342, 250] on span "Continue" at bounding box center [333, 256] width 59 height 12
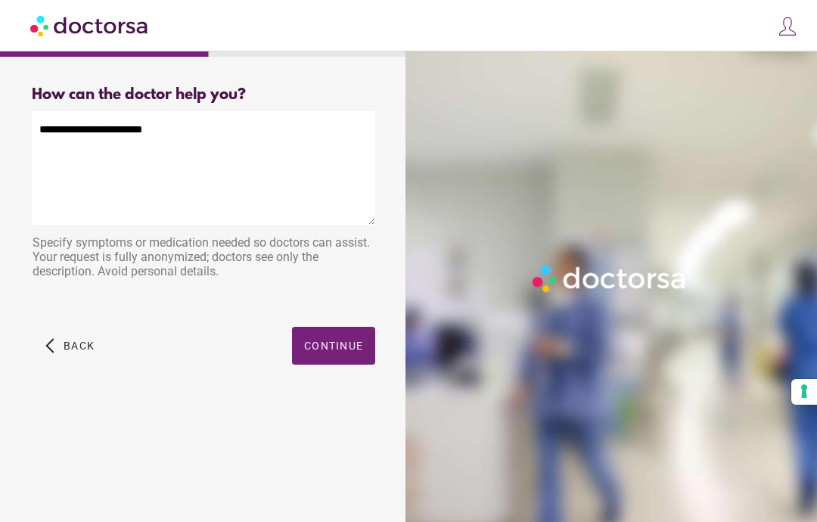
scroll to position [0, 0]
click at [109, 134] on textarea "**********" at bounding box center [204, 167] width 344 height 113
type textarea "**********"
click at [284, 111] on textarea "**********" at bounding box center [204, 167] width 344 height 113
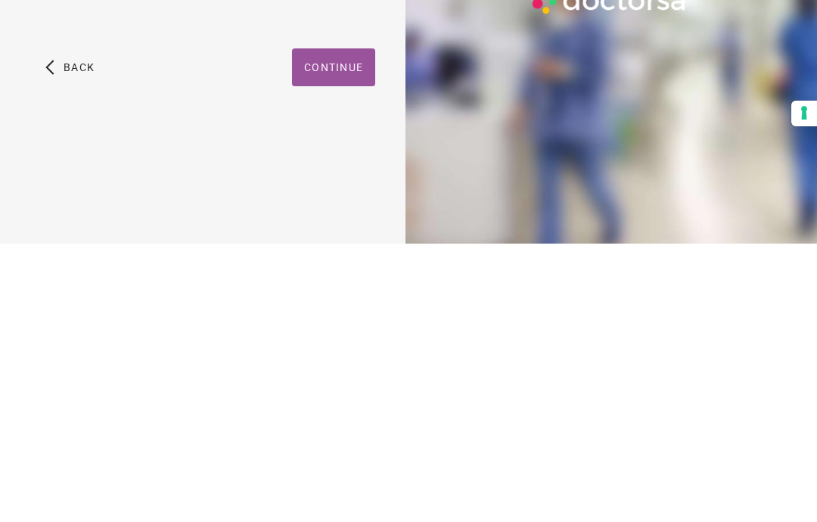
click at [350, 340] on span "Continue" at bounding box center [333, 346] width 59 height 12
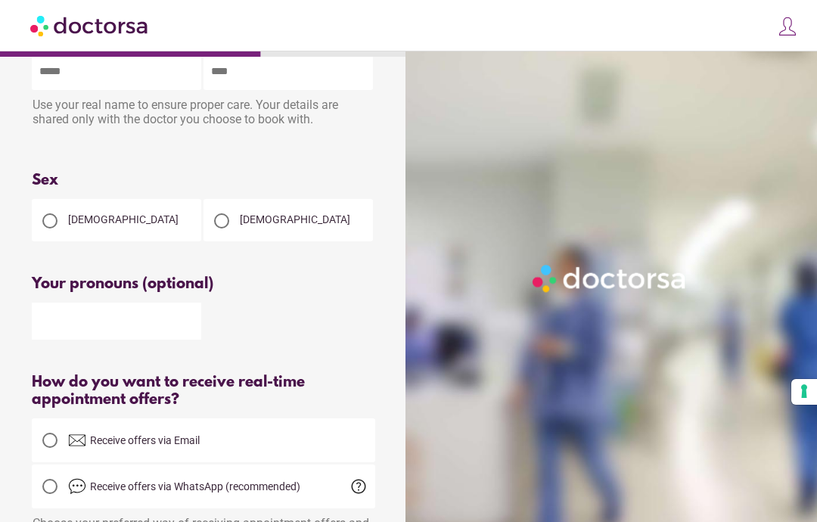
scroll to position [0, 0]
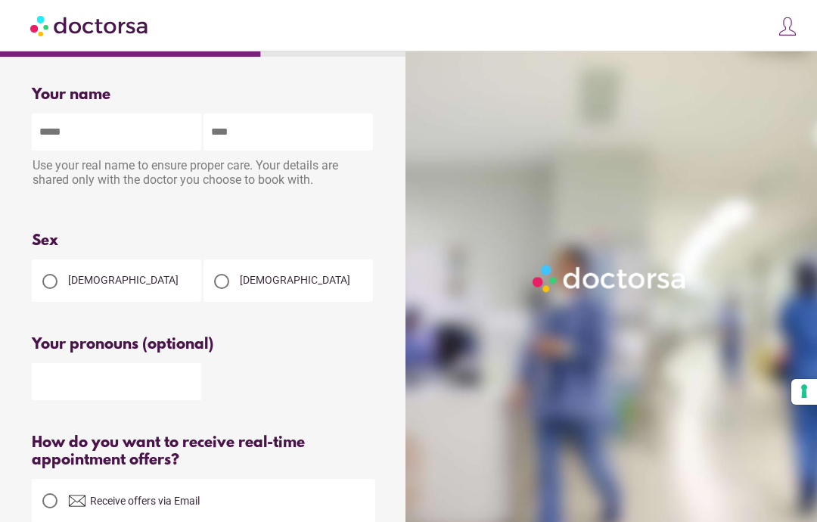
click at [117, 133] on input "text" at bounding box center [116, 131] width 169 height 37
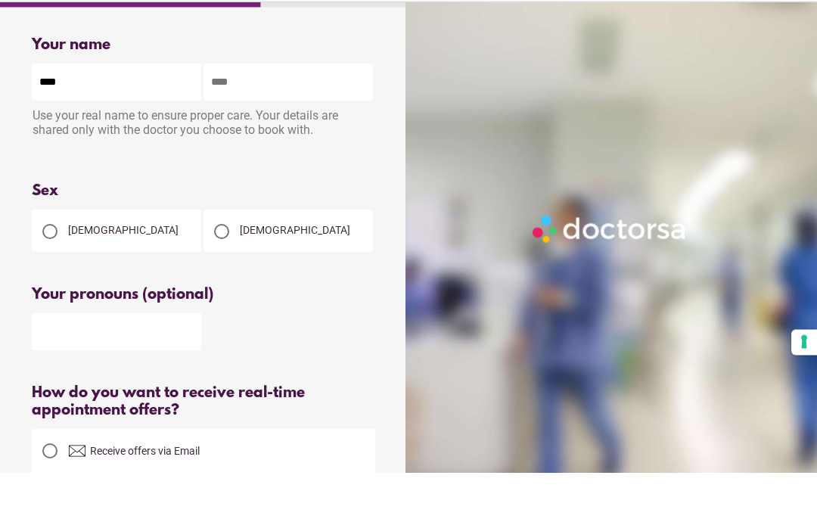
type input "****"
click at [271, 113] on input "text" at bounding box center [288, 131] width 169 height 37
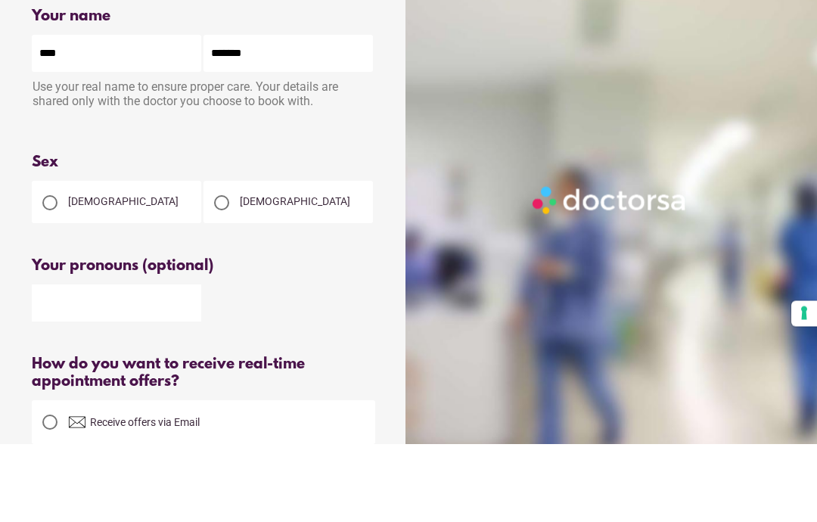
type input "*******"
click at [60, 266] on div at bounding box center [50, 281] width 30 height 30
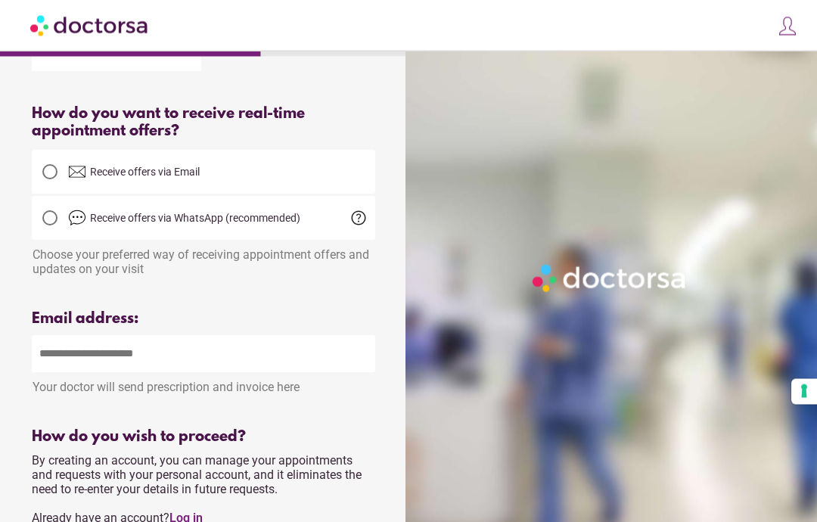
scroll to position [329, 0]
click at [167, 362] on input "email" at bounding box center [204, 353] width 344 height 37
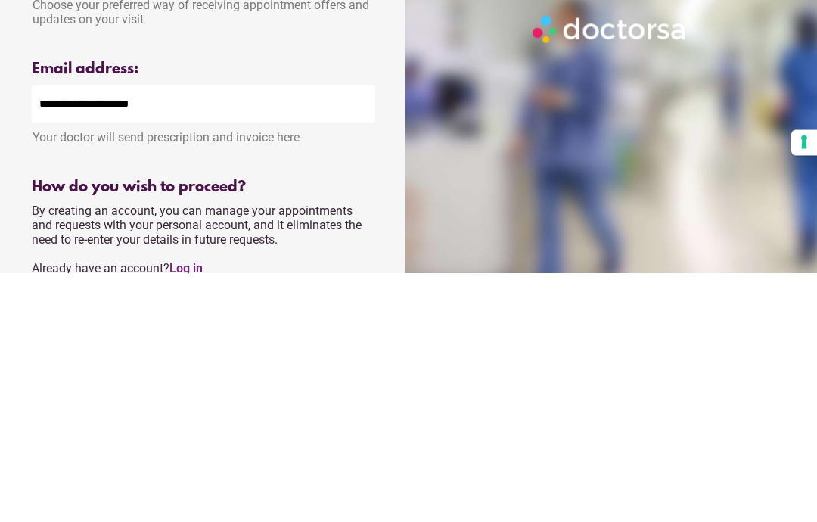
type input "**********"
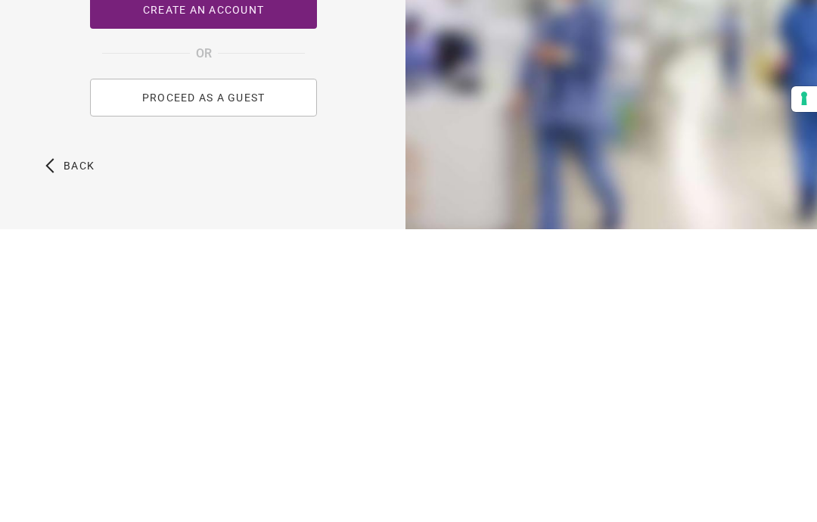
scroll to position [605, 0]
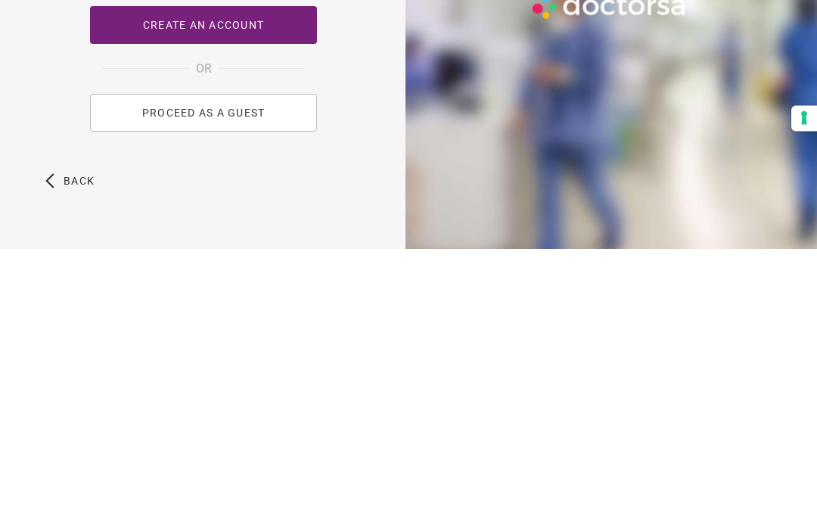
click at [250, 381] on span "PROCEED AS A GUEST" at bounding box center [203, 387] width 123 height 12
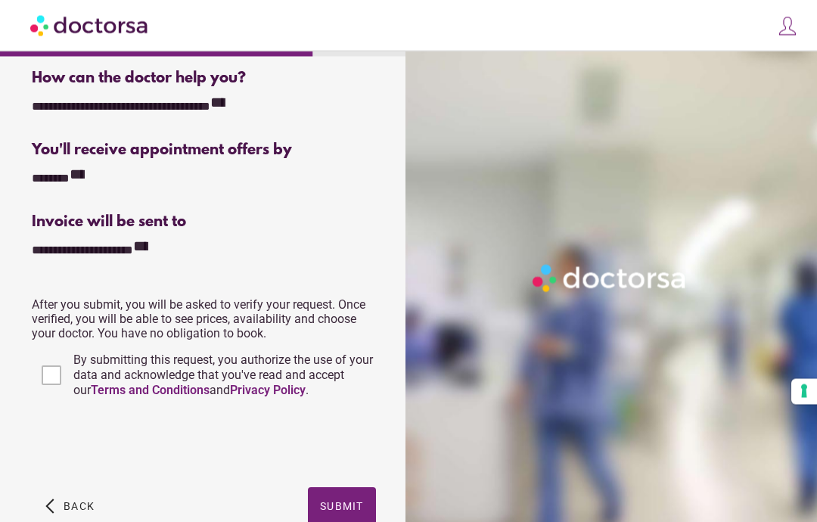
scroll to position [312, 0]
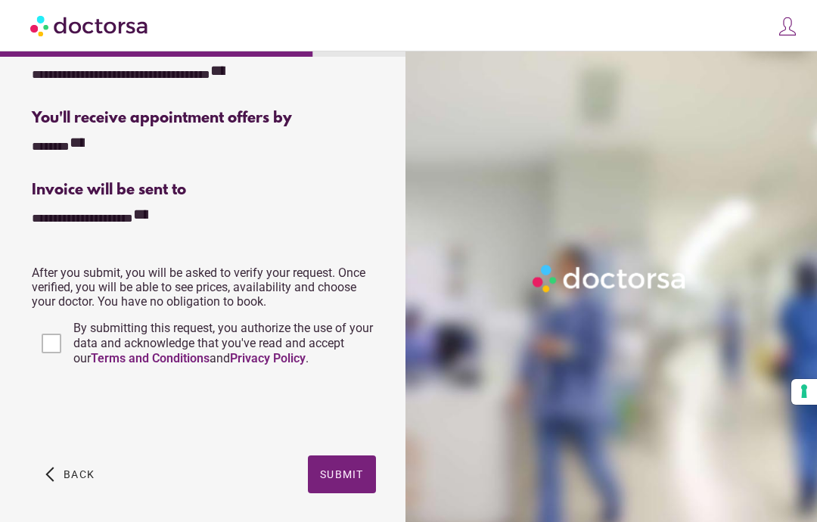
click at [346, 475] on span "Submit" at bounding box center [342, 474] width 44 height 12
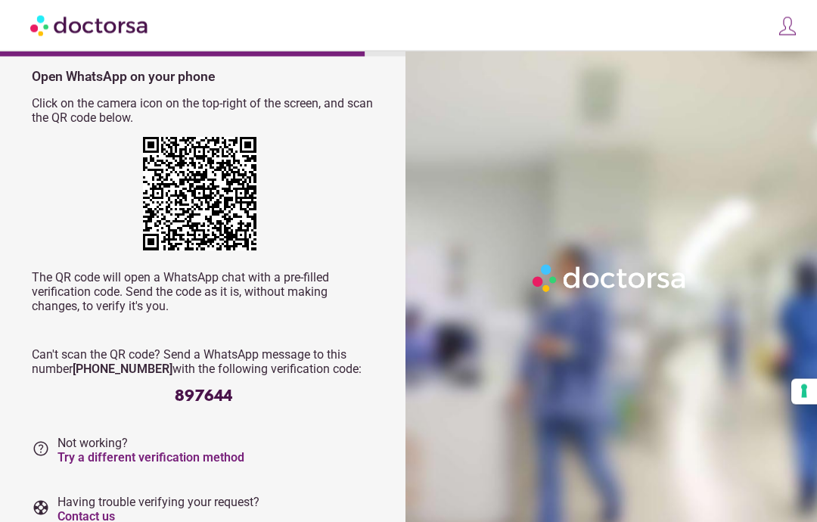
scroll to position [81, 0]
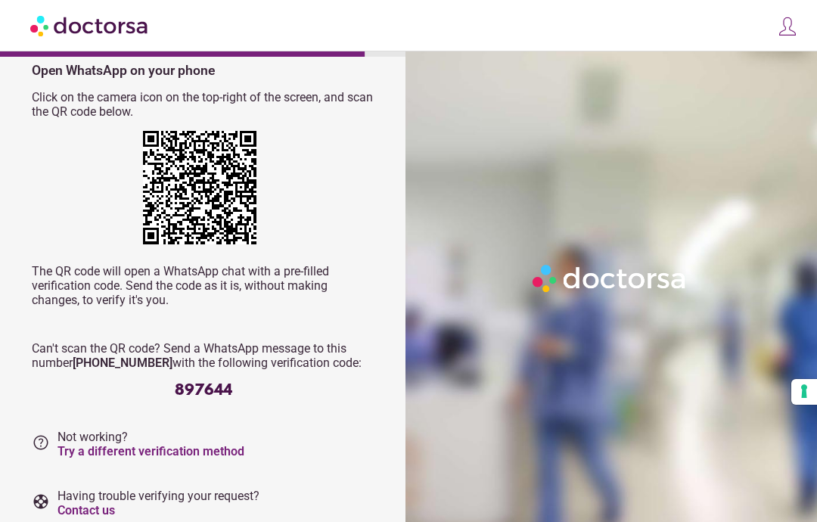
click at [205, 454] on link "Try a different verification method" at bounding box center [151, 451] width 187 height 14
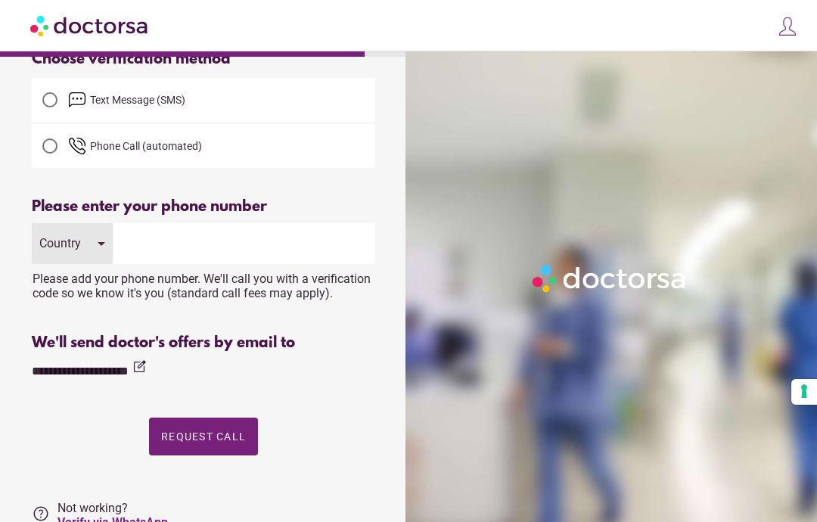
click at [63, 102] on div at bounding box center [50, 100] width 30 height 30
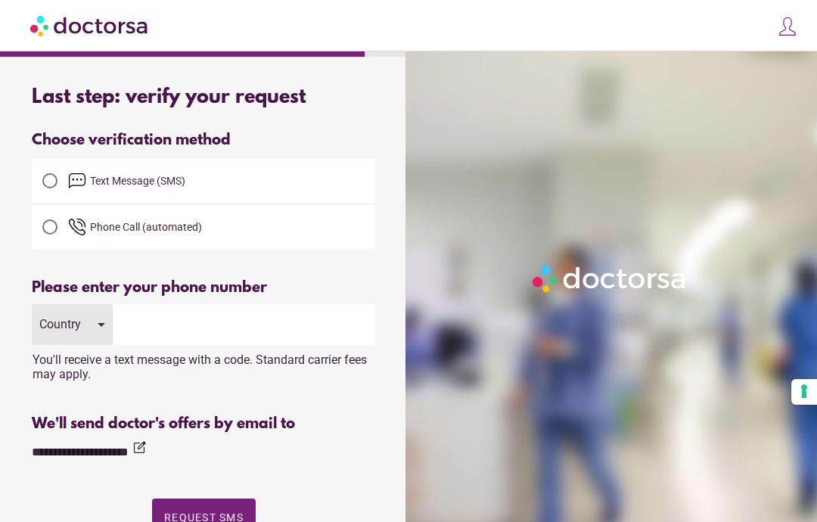
click at [98, 321] on div "Country" at bounding box center [72, 324] width 81 height 41
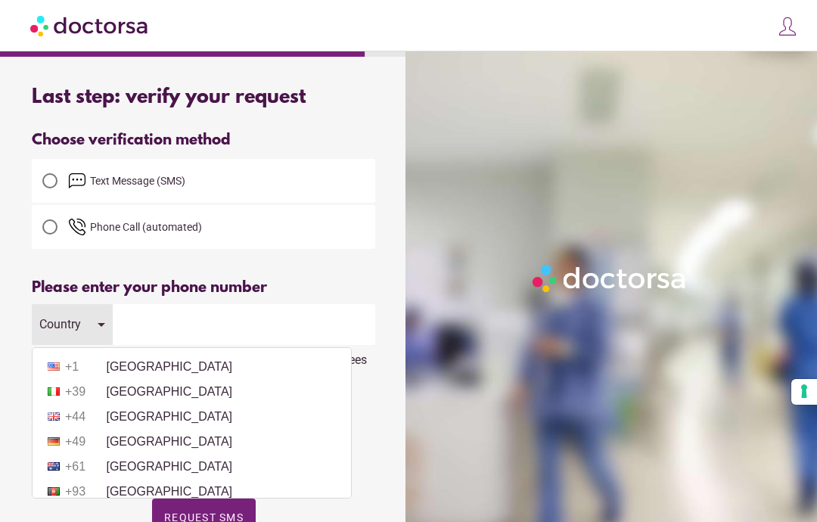
click at [159, 365] on li "+1 [GEOGRAPHIC_DATA]" at bounding box center [191, 367] width 303 height 23
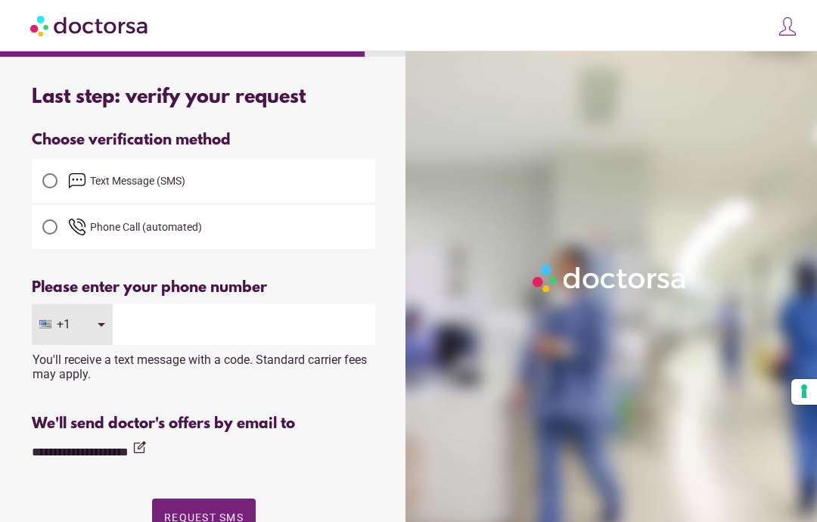
click at [198, 332] on input "tel" at bounding box center [244, 324] width 263 height 41
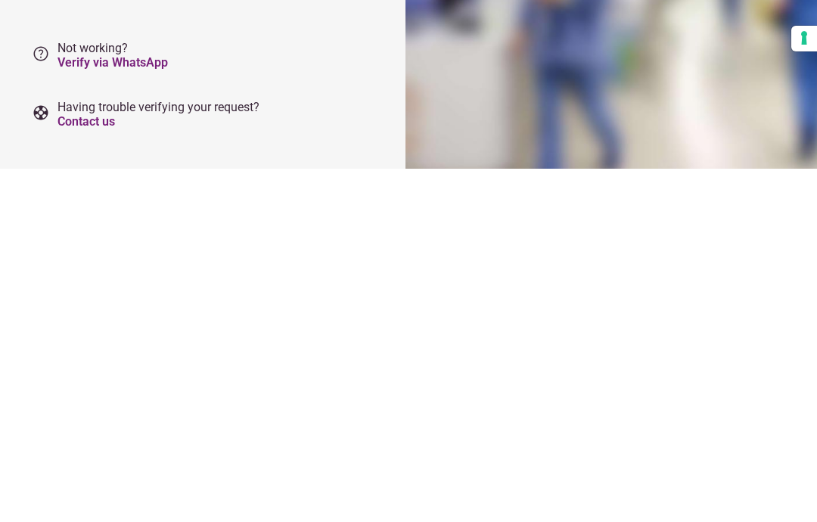
scroll to position [194, 0]
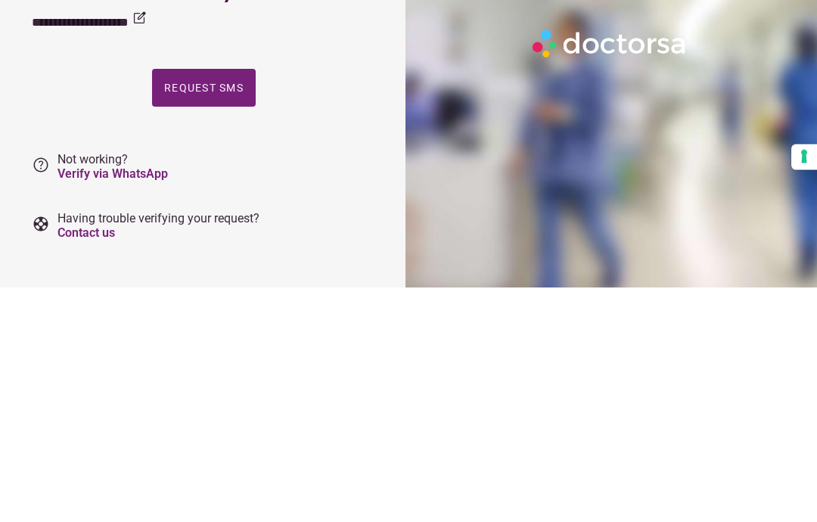
type input "**********"
click at [229, 317] on span "Request SMS" at bounding box center [203, 323] width 79 height 12
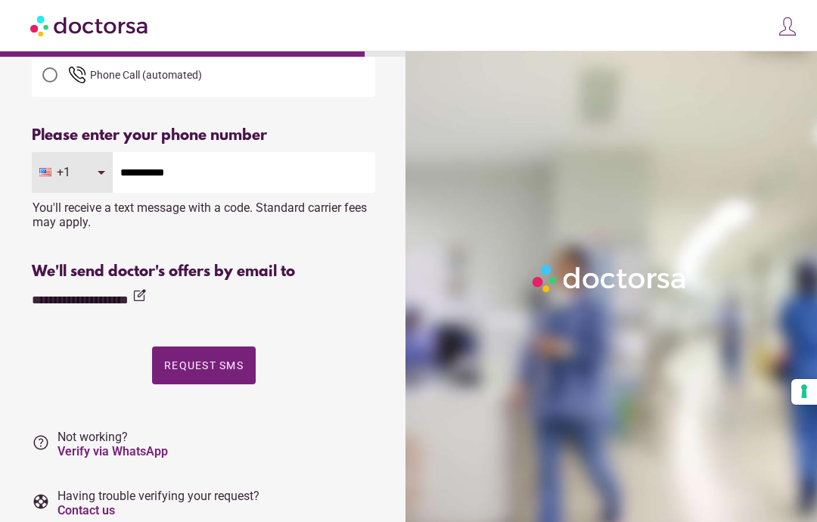
scroll to position [0, 0]
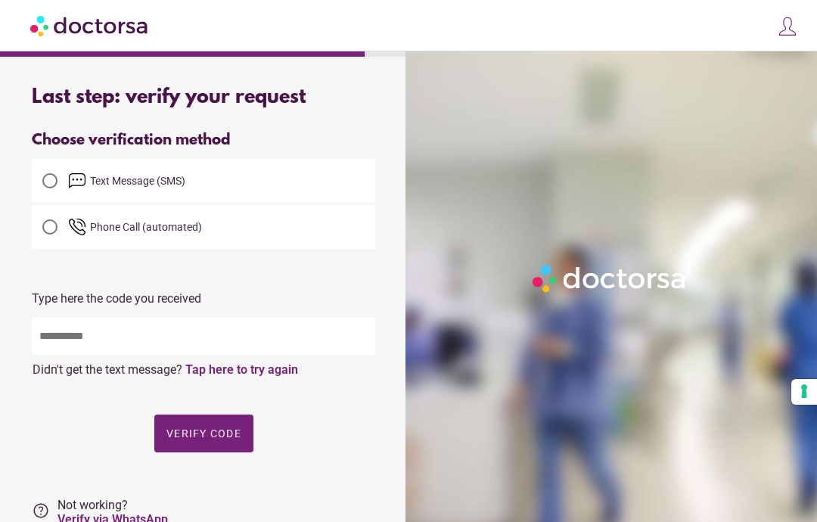
click at [91, 344] on input "text" at bounding box center [204, 336] width 344 height 37
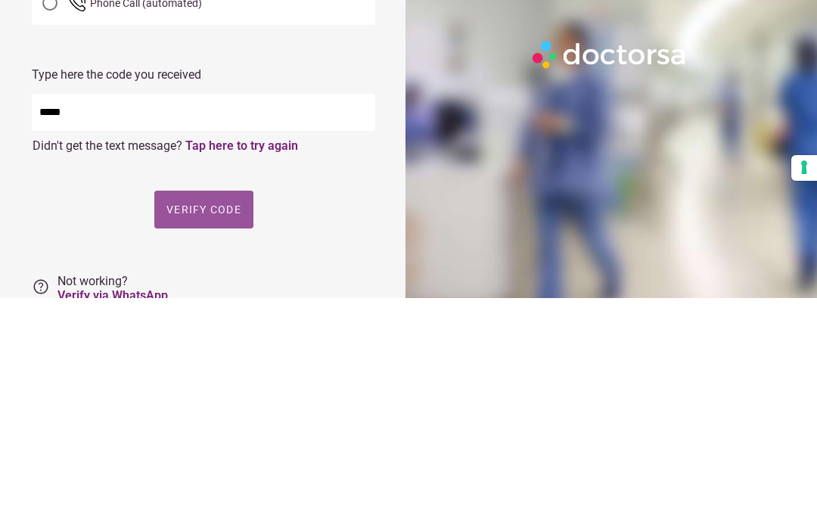
type input "*****"
click at [219, 428] on span "Verify code" at bounding box center [203, 434] width 75 height 12
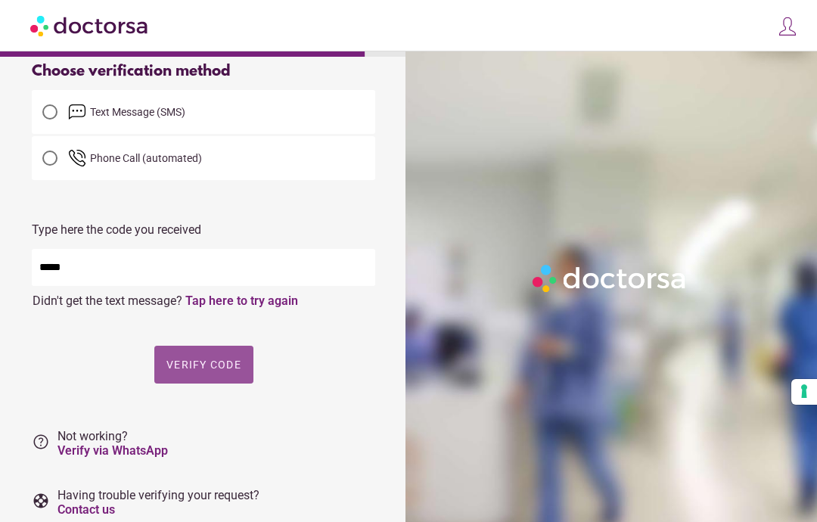
click at [208, 362] on span "Verify code" at bounding box center [203, 365] width 75 height 12
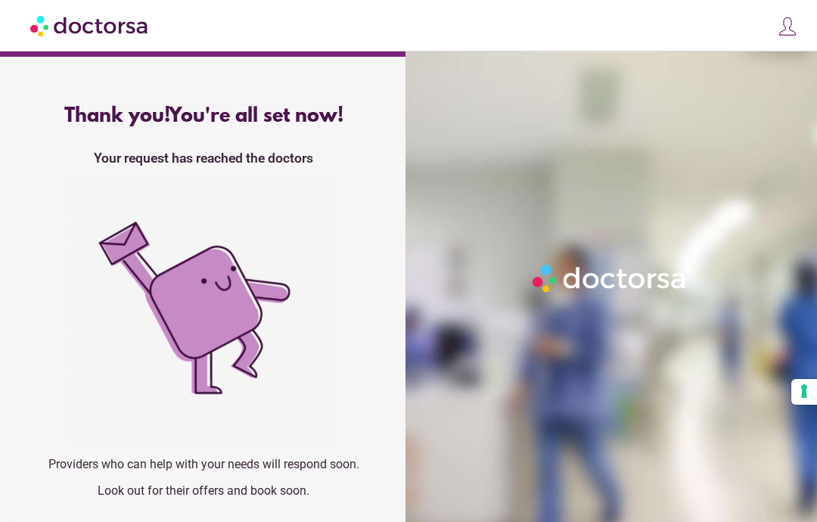
click at [284, 291] on img at bounding box center [203, 309] width 265 height 265
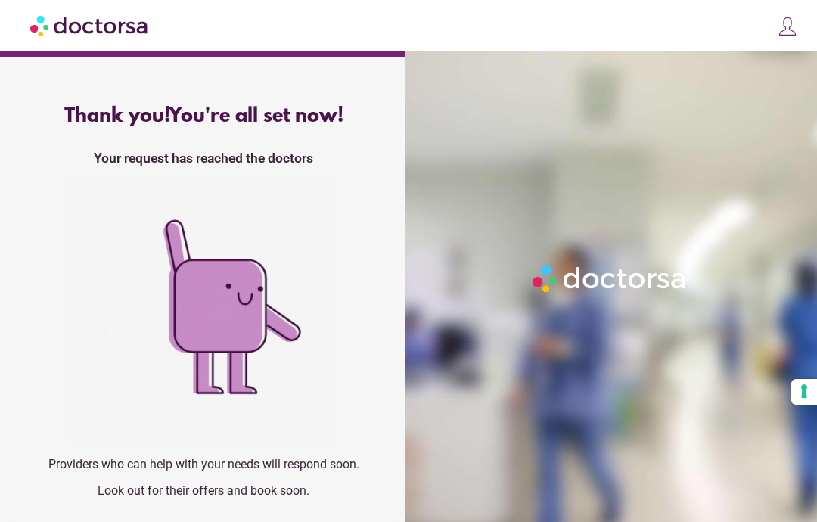
click at [807, 392] on button "Your consent preferences for tracking technologies" at bounding box center [804, 392] width 26 height 26
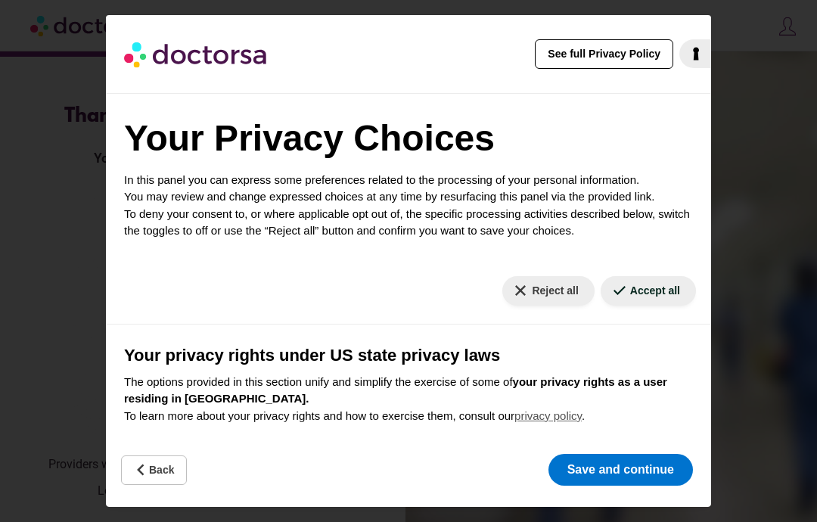
click at [552, 288] on button "Reject all" at bounding box center [548, 291] width 92 height 30
click at [558, 294] on button "Reject all" at bounding box center [548, 291] width 92 height 30
click at [632, 462] on button "Save and continue" at bounding box center [621, 470] width 145 height 32
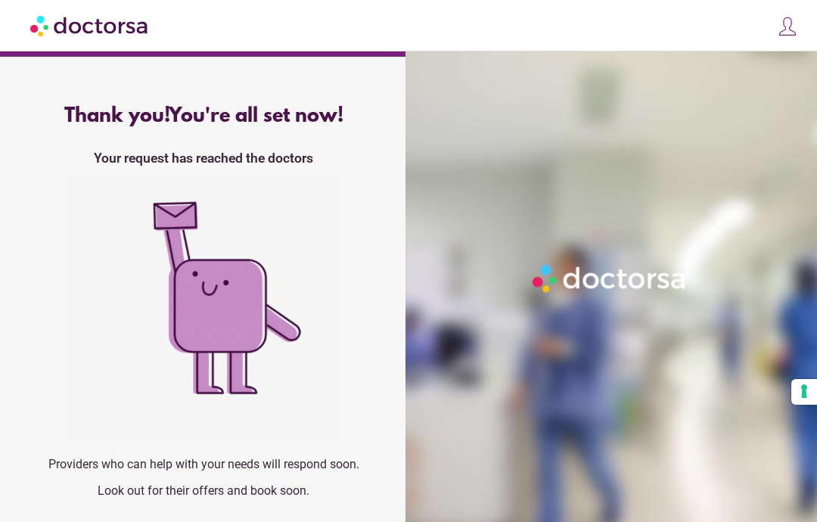
click at [101, 483] on p "Look out for their offers and book soon." at bounding box center [204, 490] width 344 height 14
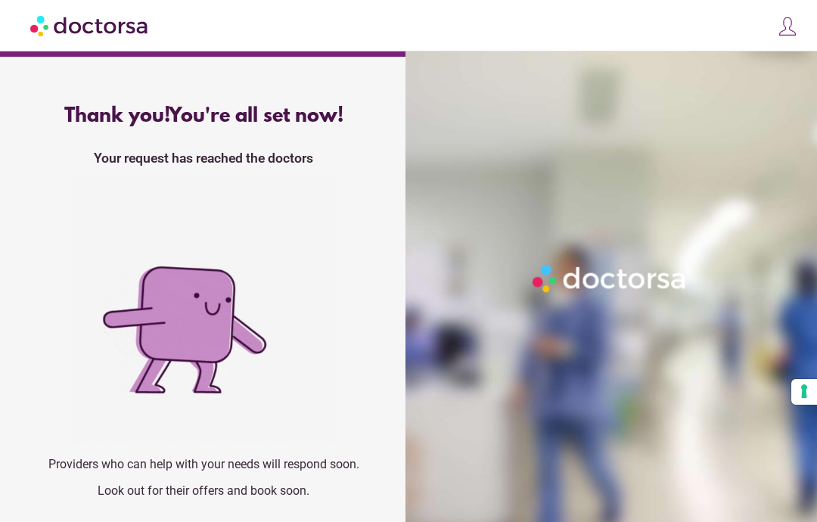
click at [123, 483] on p "Look out for their offers and book soon." at bounding box center [204, 490] width 344 height 14
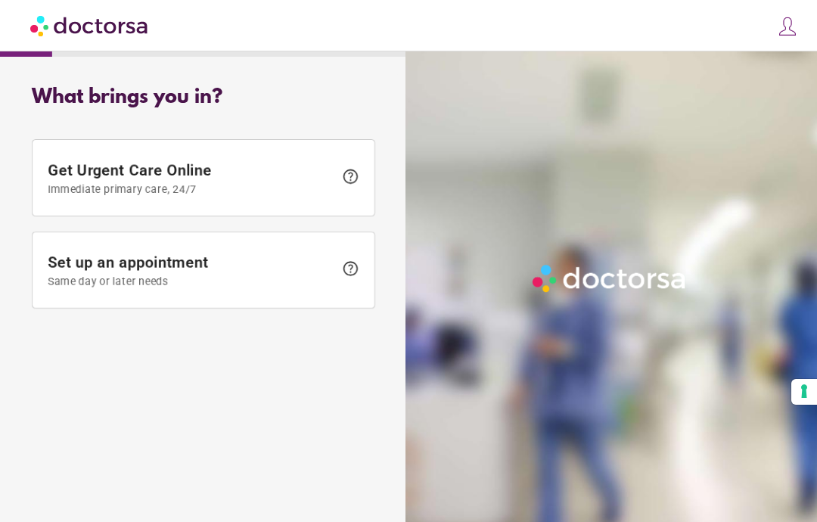
click at [807, 20] on html "**********" at bounding box center [408, 261] width 817 height 522
